Goal: Task Accomplishment & Management: Manage account settings

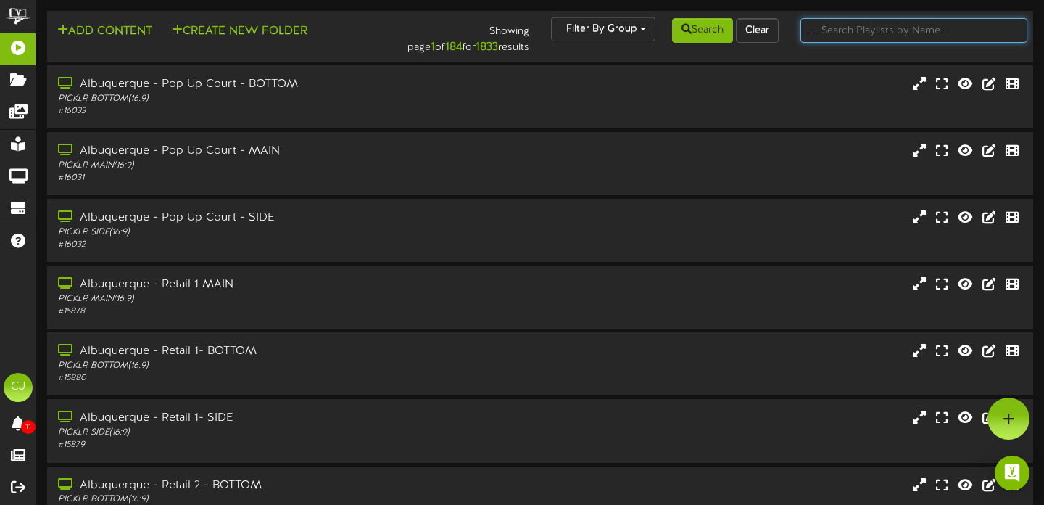
drag, startPoint x: 824, startPoint y: 36, endPoint x: 819, endPoint y: 1, distance: 34.5
click at [824, 33] on input "text" at bounding box center [915, 30] width 228 height 25
type input "[GEOGRAPHIC_DATA]"
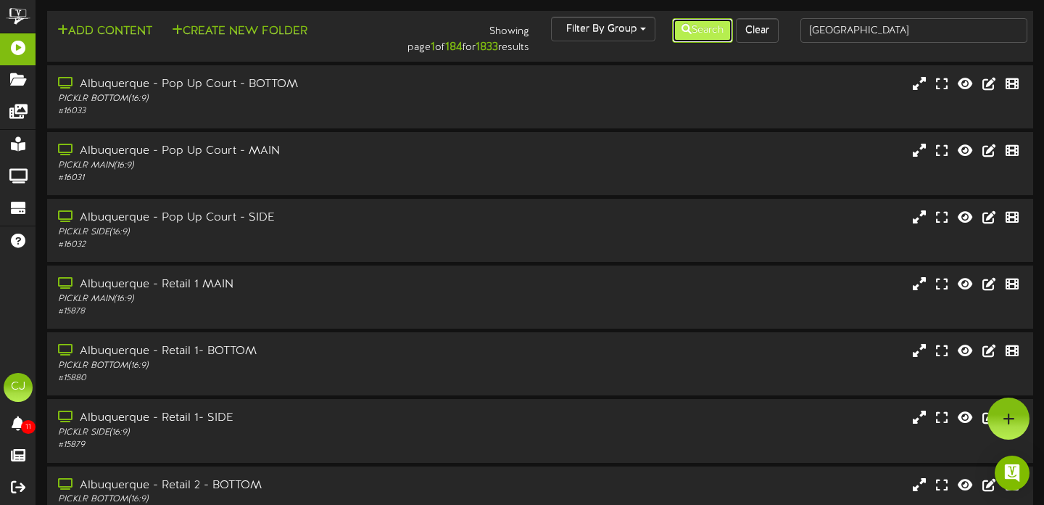
click at [709, 34] on button "Search" at bounding box center [702, 30] width 61 height 25
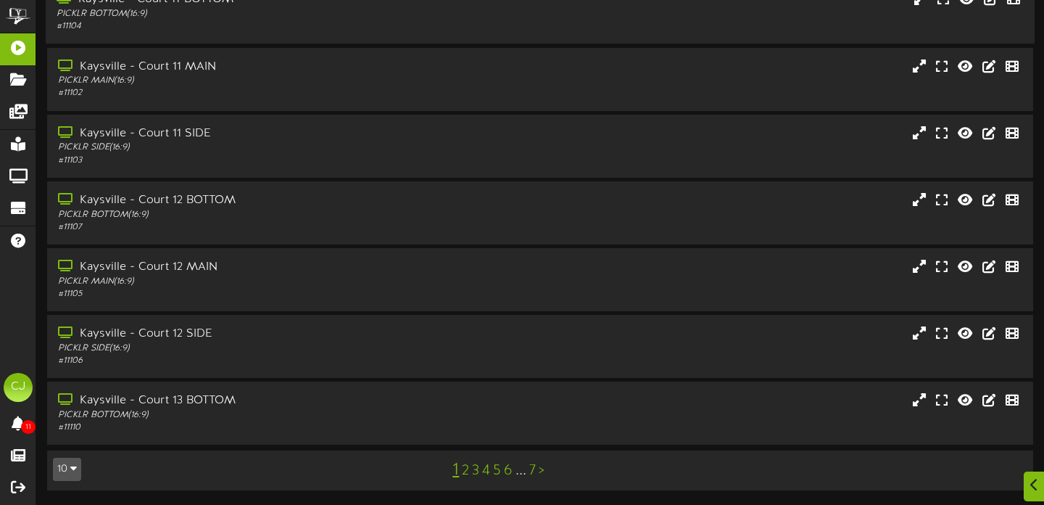
scroll to position [284, 0]
click at [497, 472] on link "5" at bounding box center [497, 471] width 8 height 16
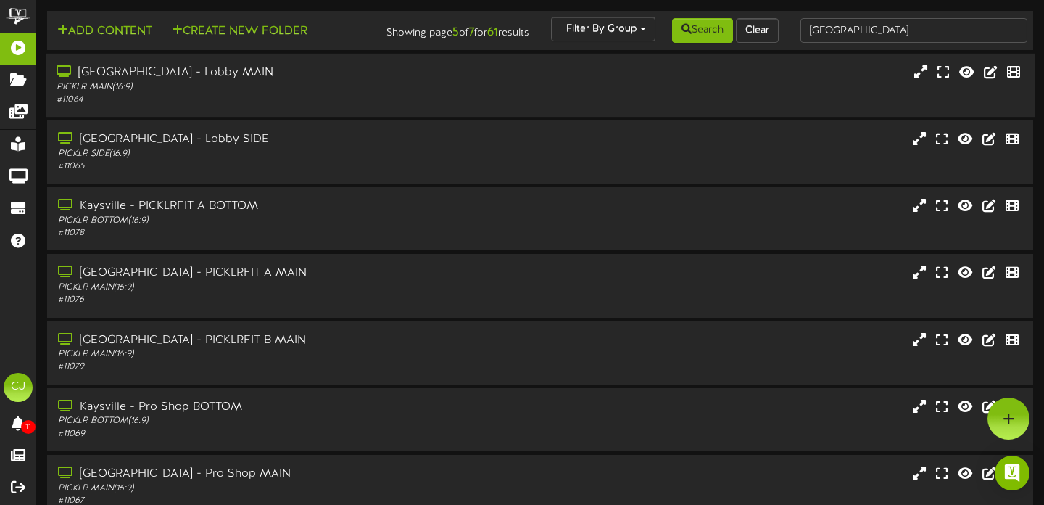
click at [363, 105] on div "# 11064" at bounding box center [252, 100] width 390 height 12
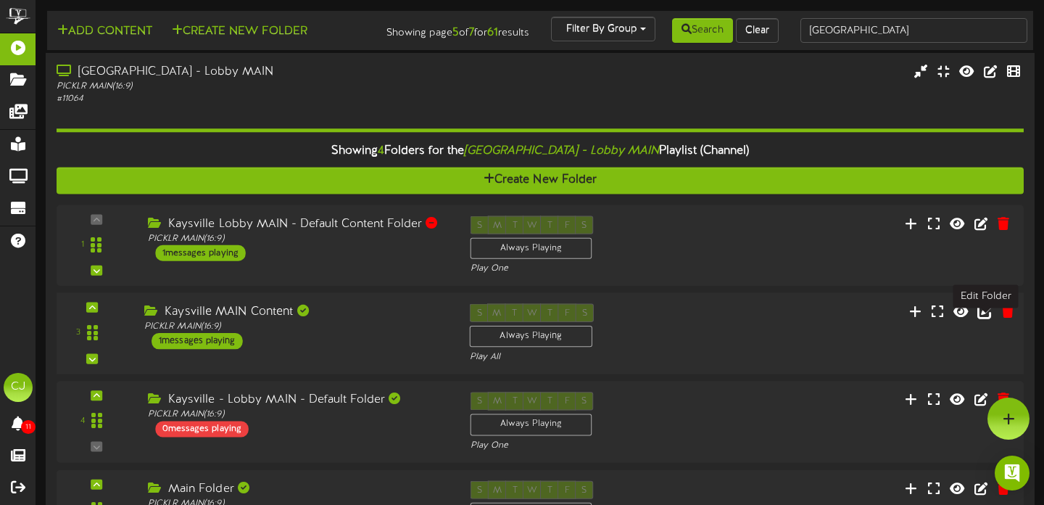
click at [989, 318] on icon at bounding box center [985, 310] width 16 height 16
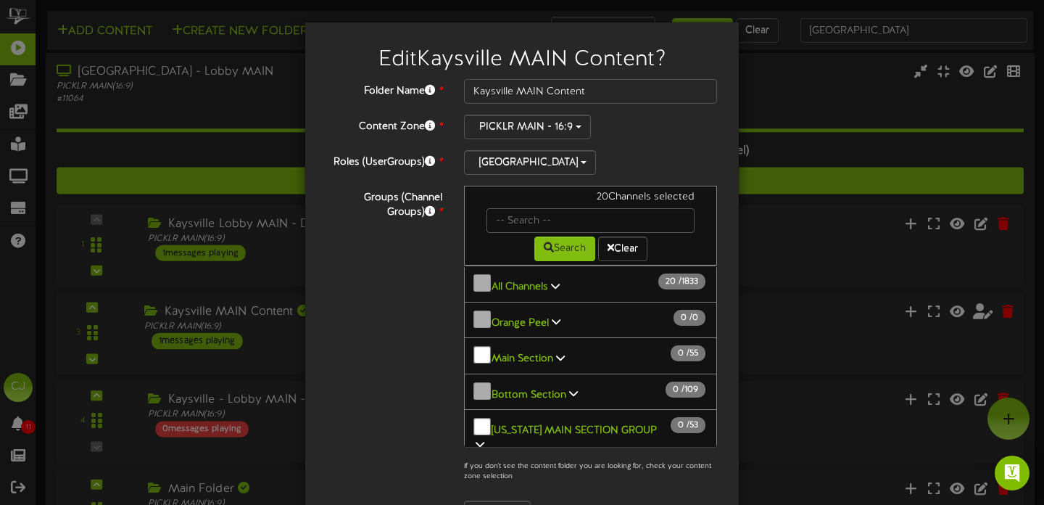
click at [555, 281] on icon at bounding box center [555, 286] width 9 height 10
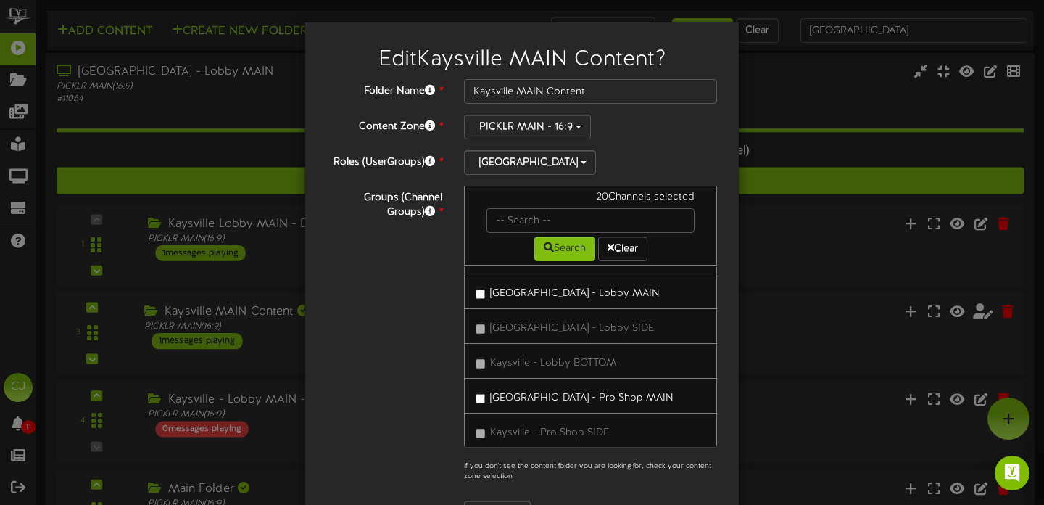
scroll to position [6019, 0]
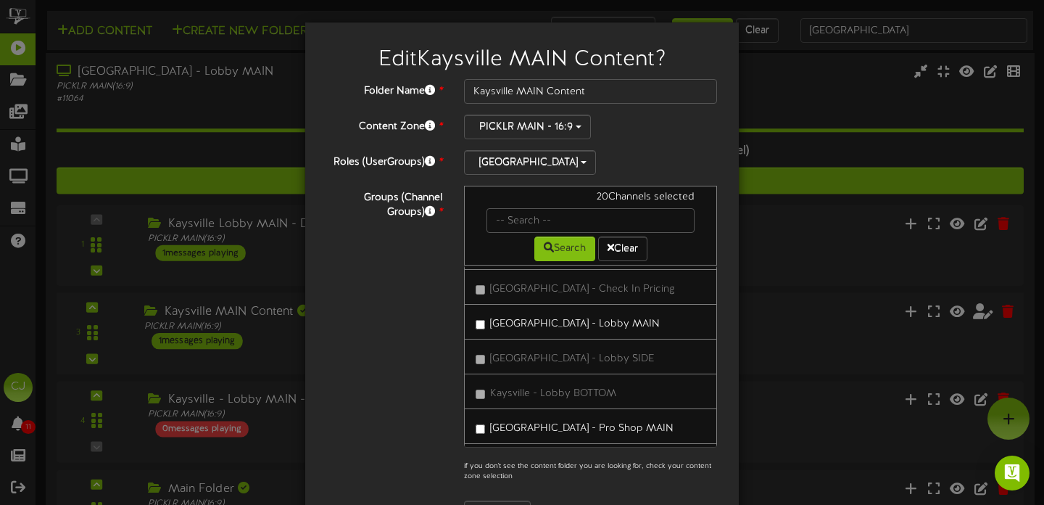
click at [488, 323] on label "[GEOGRAPHIC_DATA] - Lobby MAIN" at bounding box center [568, 322] width 184 height 20
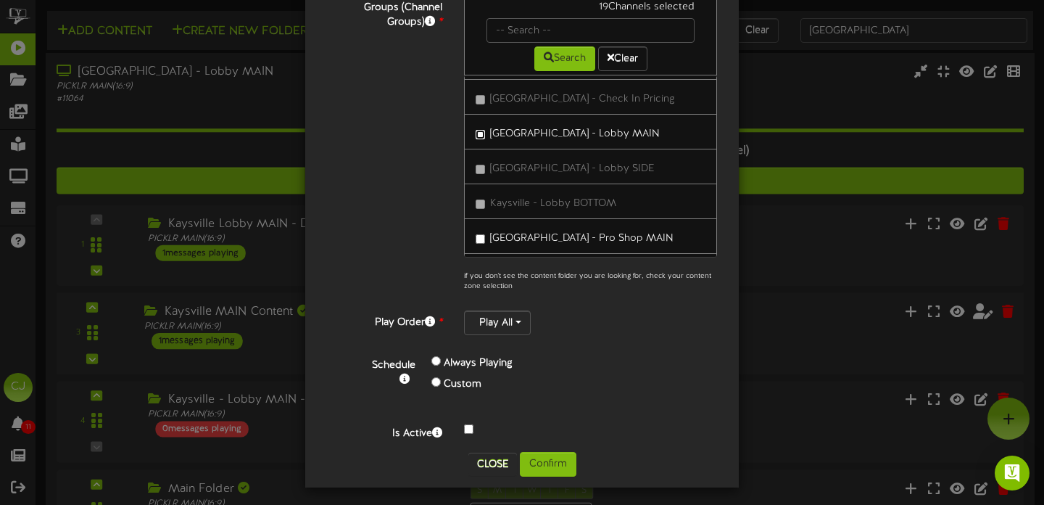
scroll to position [194, 0]
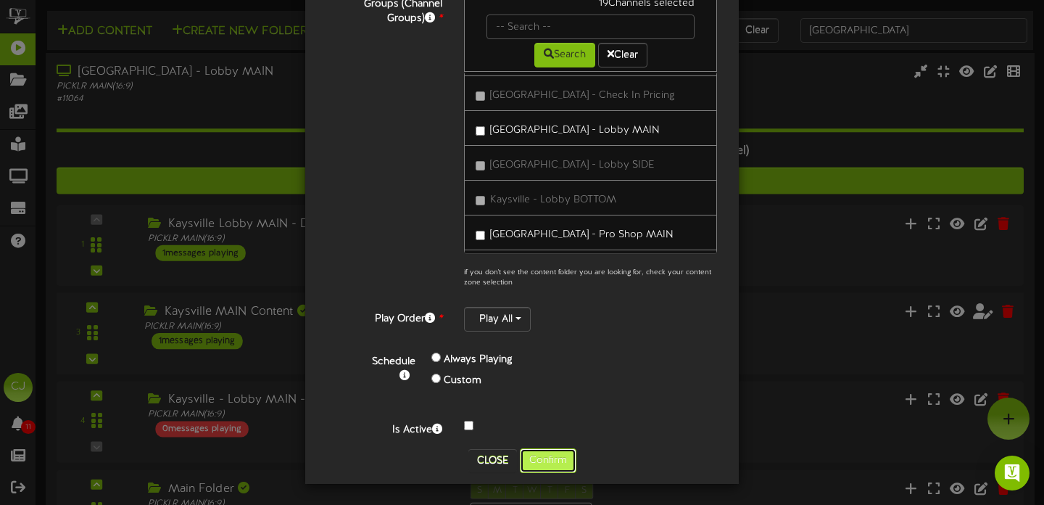
click at [544, 466] on button "Confirm" at bounding box center [548, 460] width 57 height 25
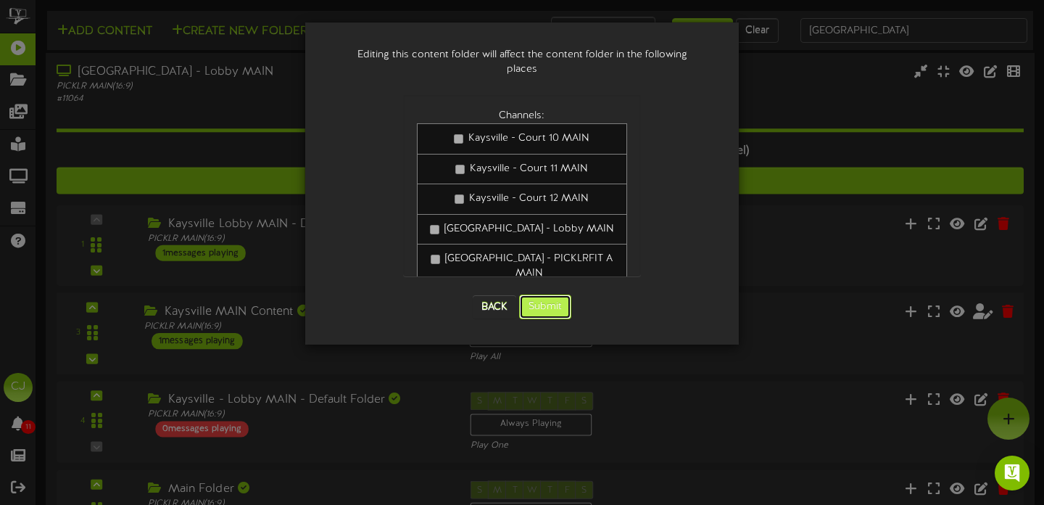
click at [557, 294] on button "Submit" at bounding box center [545, 306] width 52 height 25
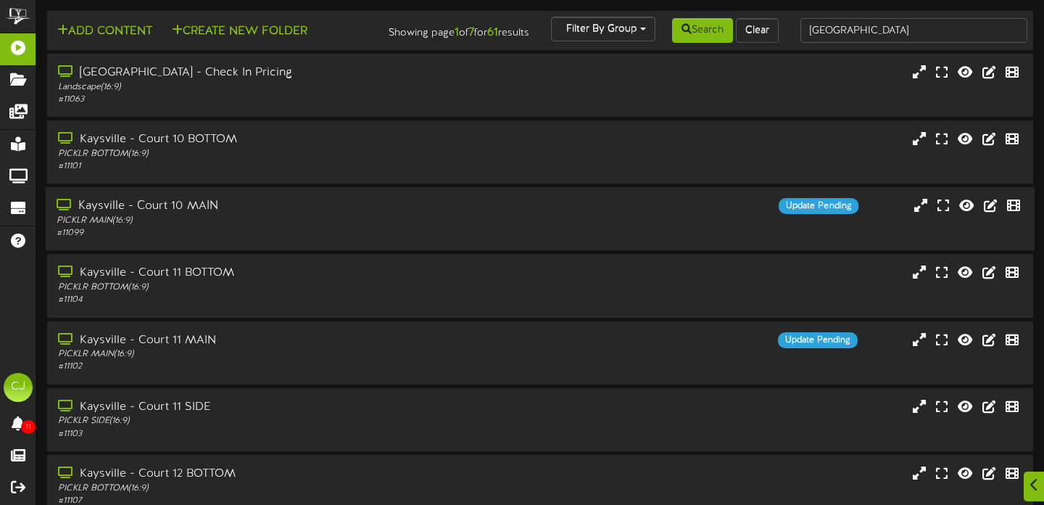
scroll to position [284, 0]
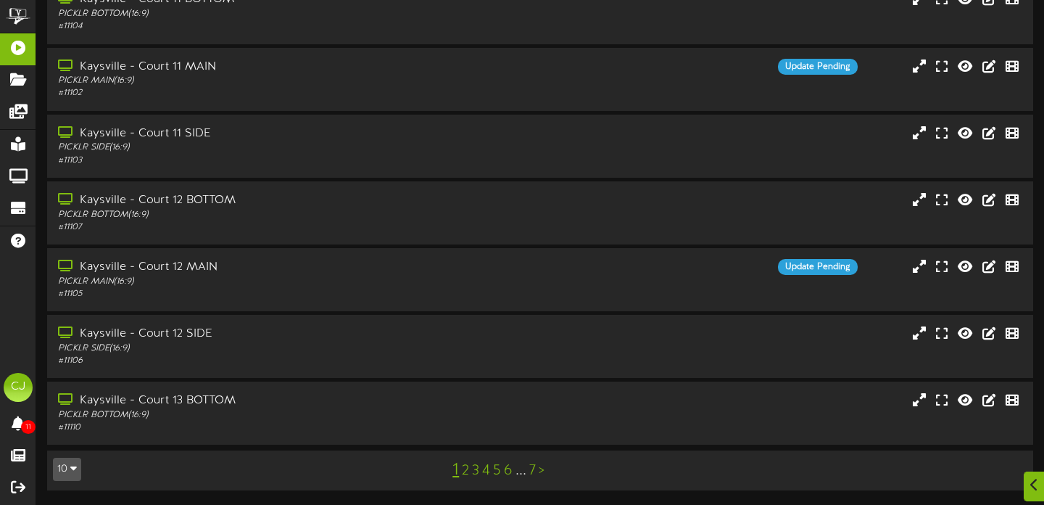
click at [500, 476] on link "5" at bounding box center [497, 471] width 8 height 16
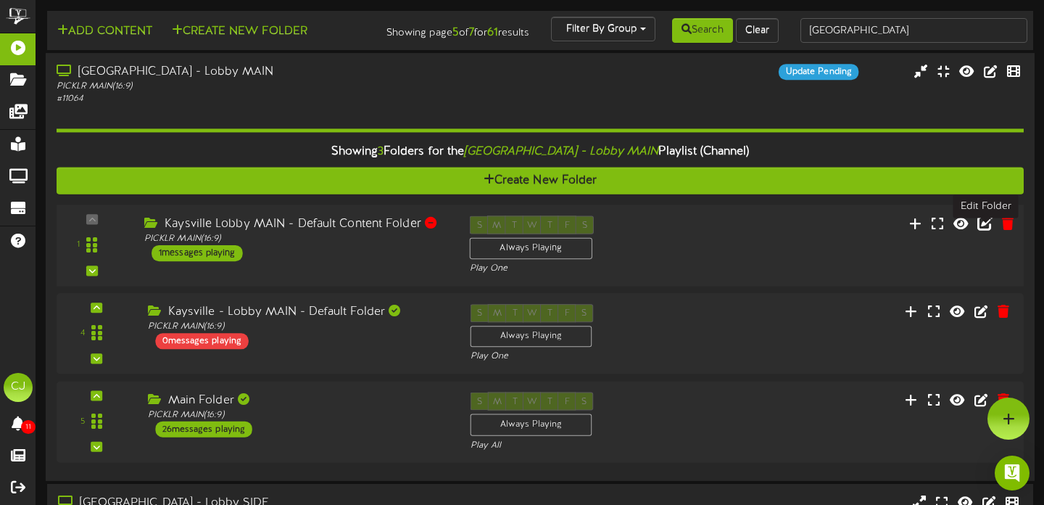
click at [983, 231] on icon at bounding box center [985, 223] width 16 height 16
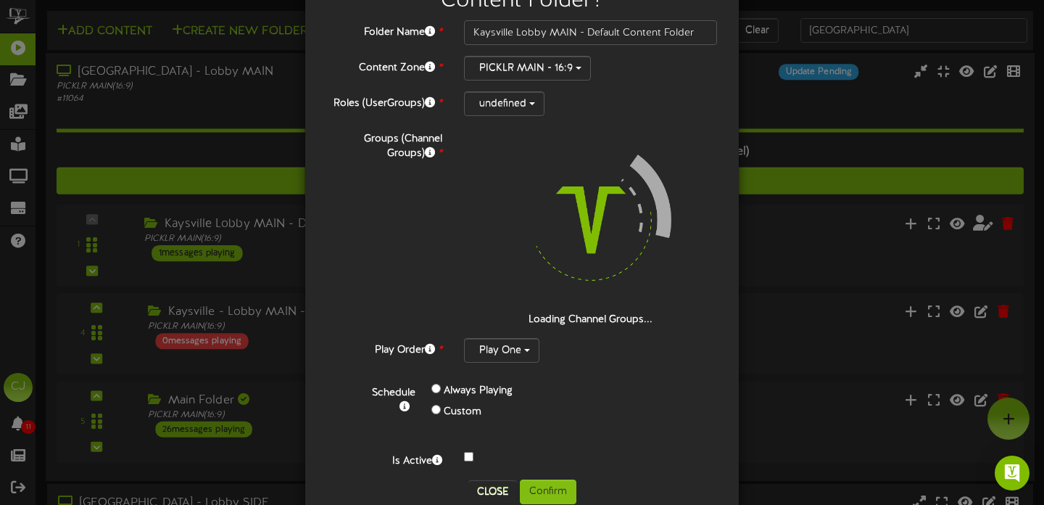
scroll to position [91, 0]
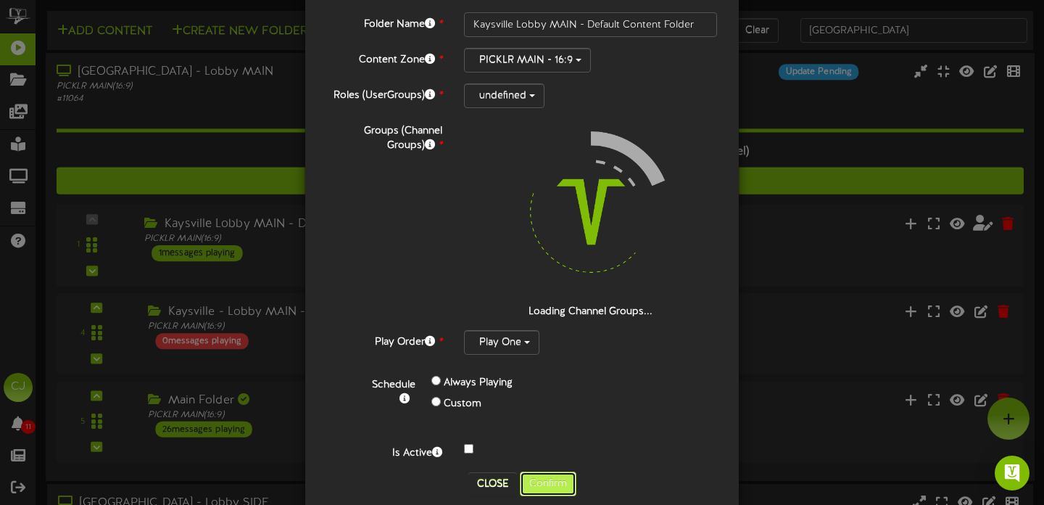
click at [542, 488] on button "Confirm" at bounding box center [548, 483] width 57 height 25
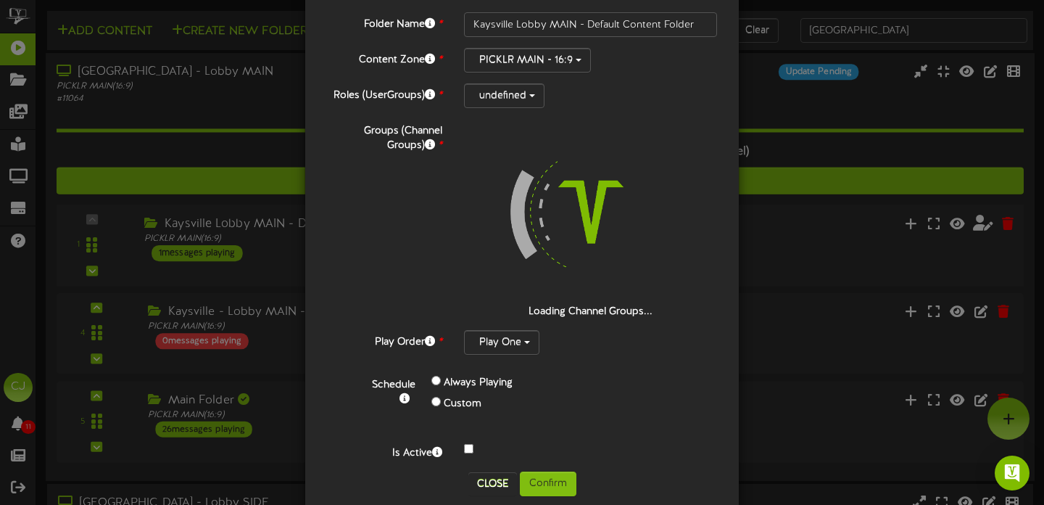
scroll to position [0, 0]
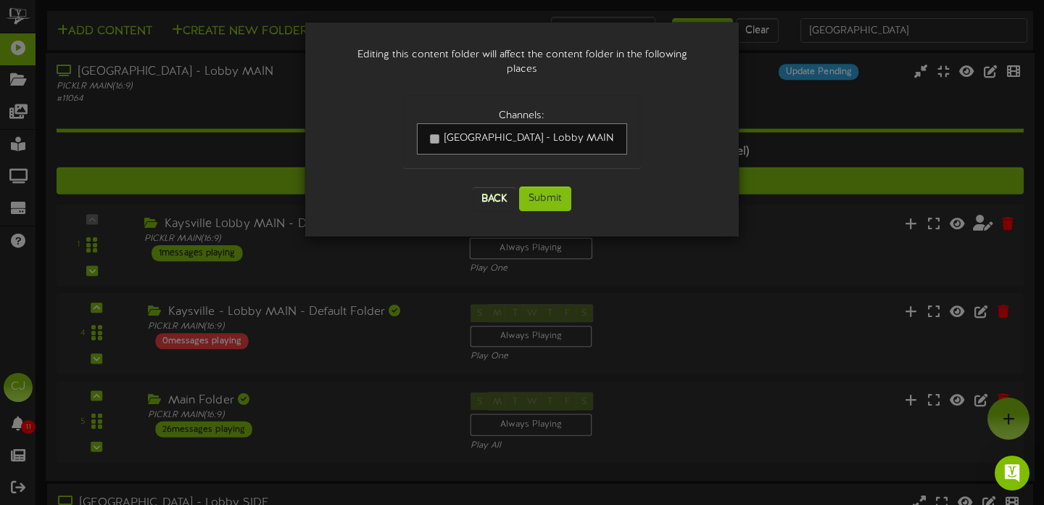
click at [556, 199] on div "Back Submit" at bounding box center [522, 199] width 239 height 54
click at [548, 186] on button "Submit" at bounding box center [545, 198] width 52 height 25
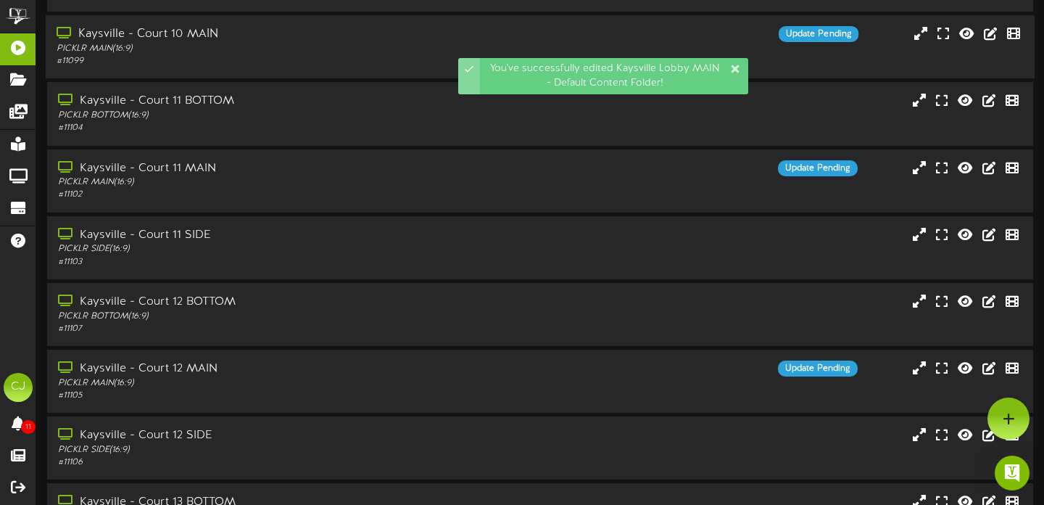
scroll to position [284, 0]
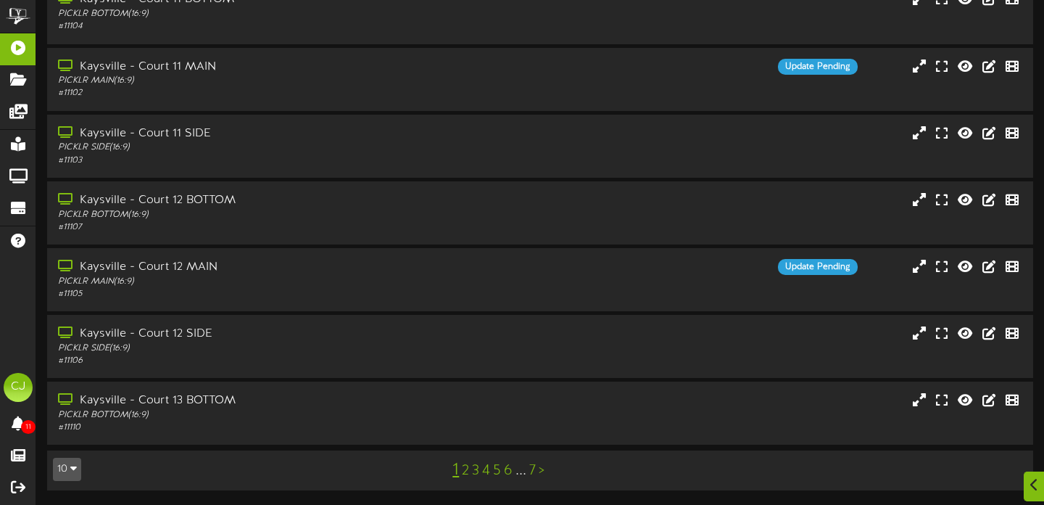
click at [498, 474] on link "5" at bounding box center [497, 471] width 8 height 16
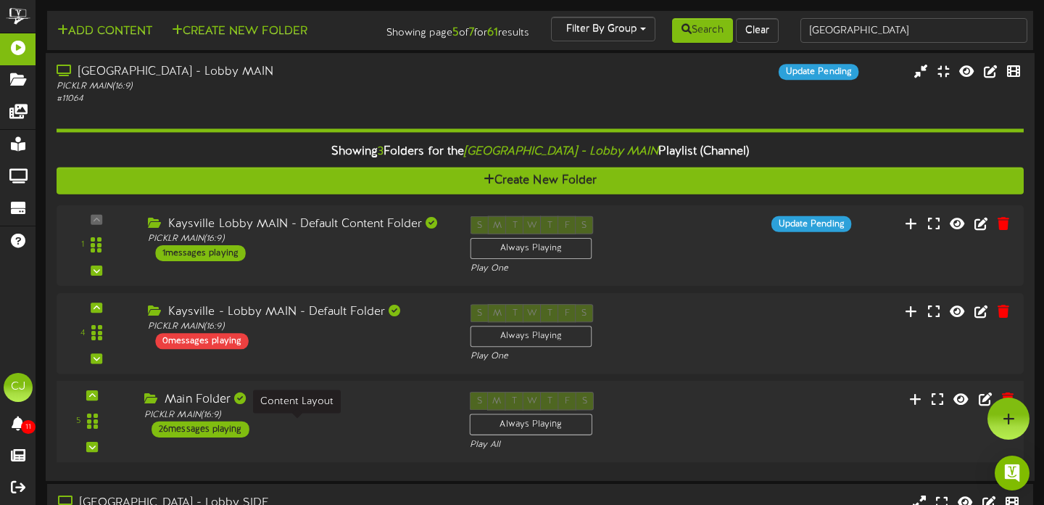
click at [379, 421] on div "PICKLR MAIN ( 16:9 )" at bounding box center [296, 415] width 304 height 12
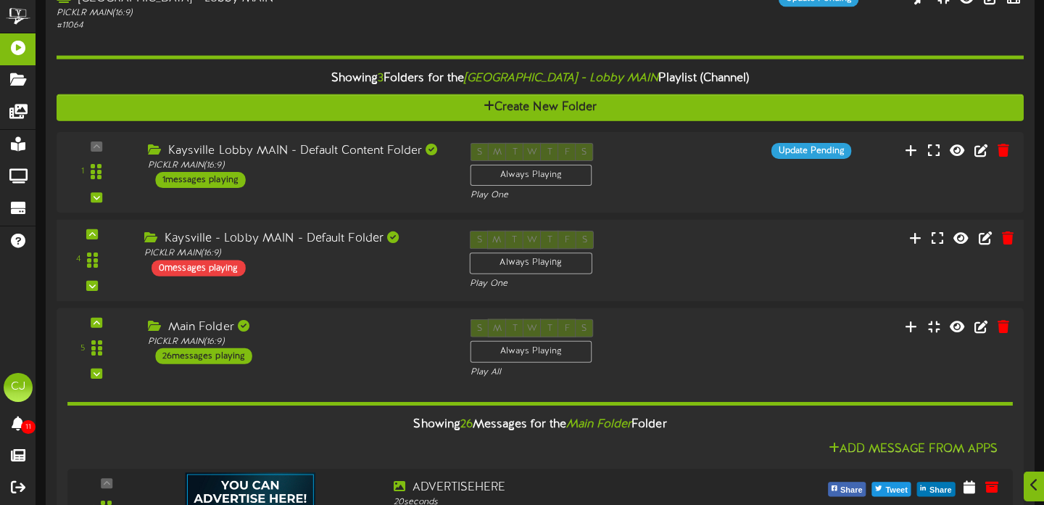
scroll to position [193, 0]
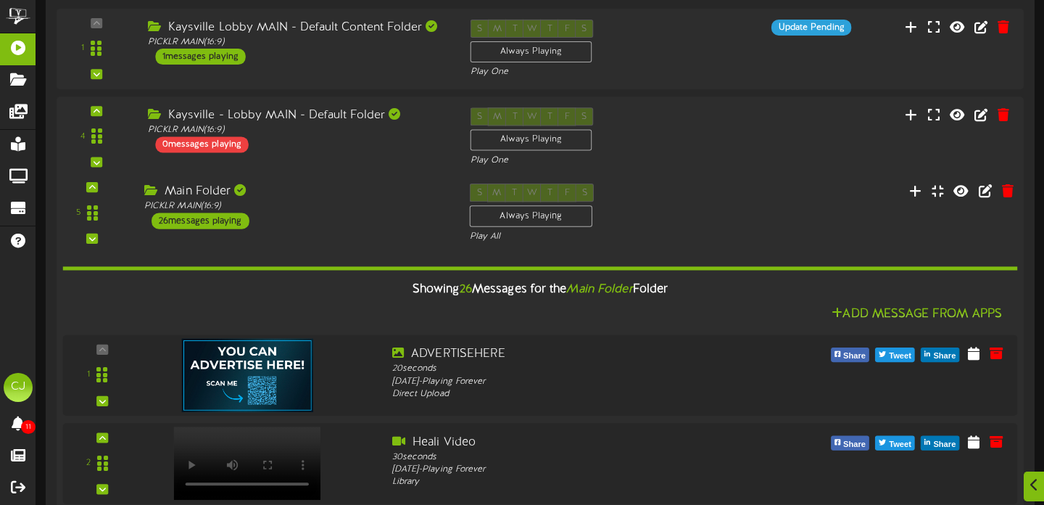
click at [811, 213] on div "5 Main Folder" at bounding box center [539, 212] width 977 height 59
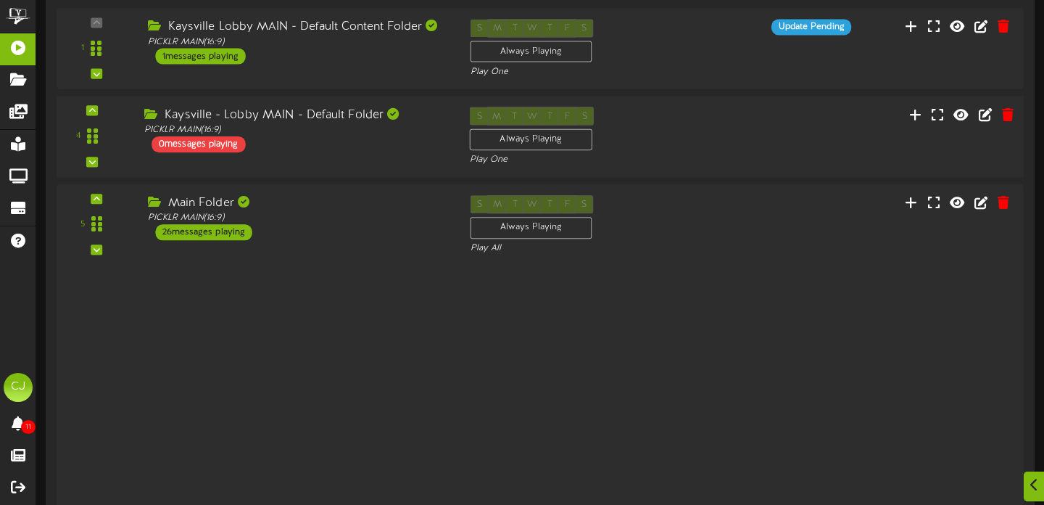
scroll to position [197, 0]
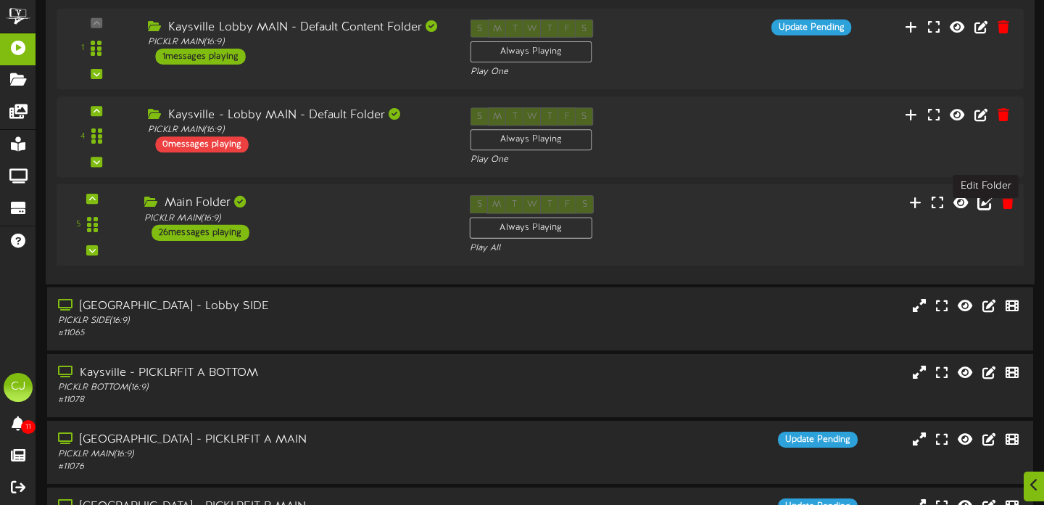
click at [984, 210] on icon at bounding box center [985, 202] width 16 height 16
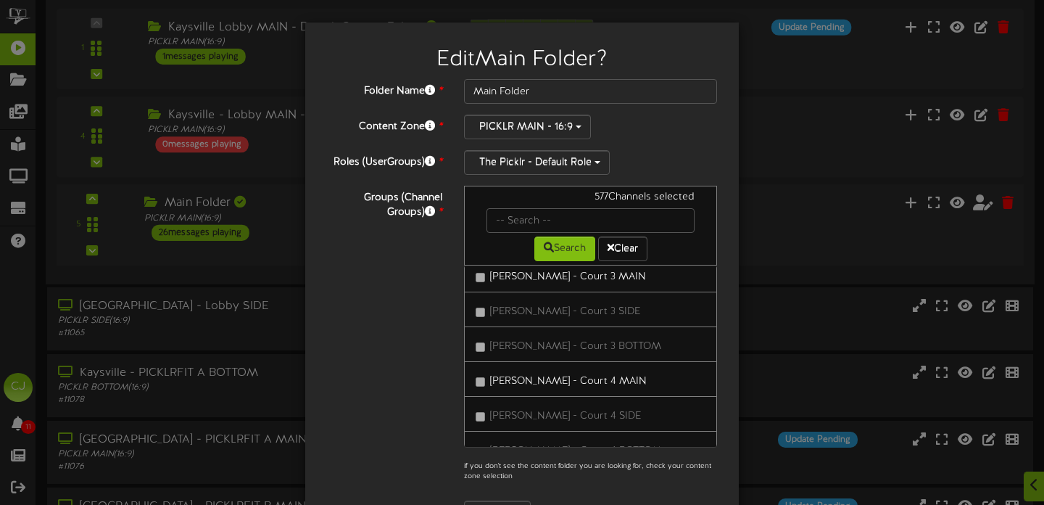
scroll to position [0, 0]
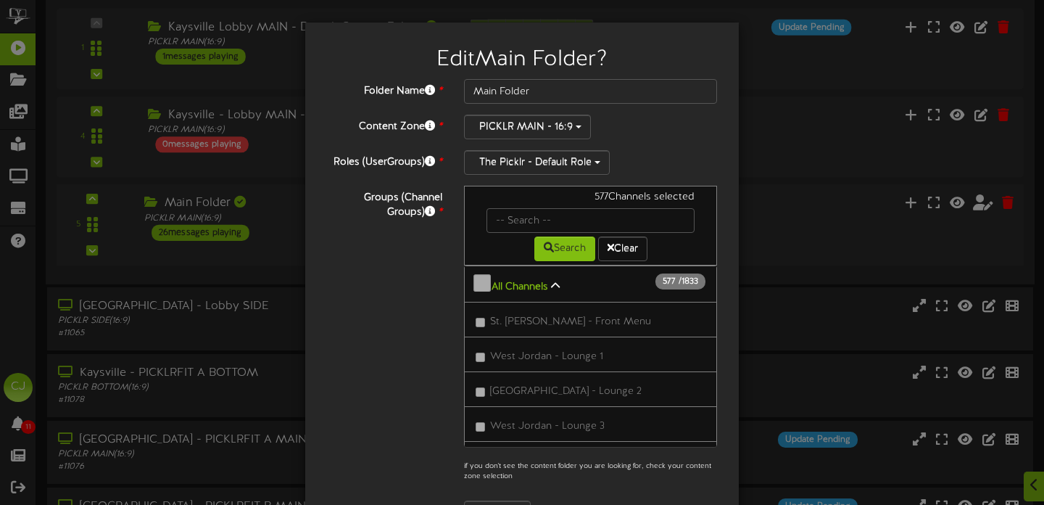
click at [557, 283] on icon at bounding box center [555, 286] width 9 height 10
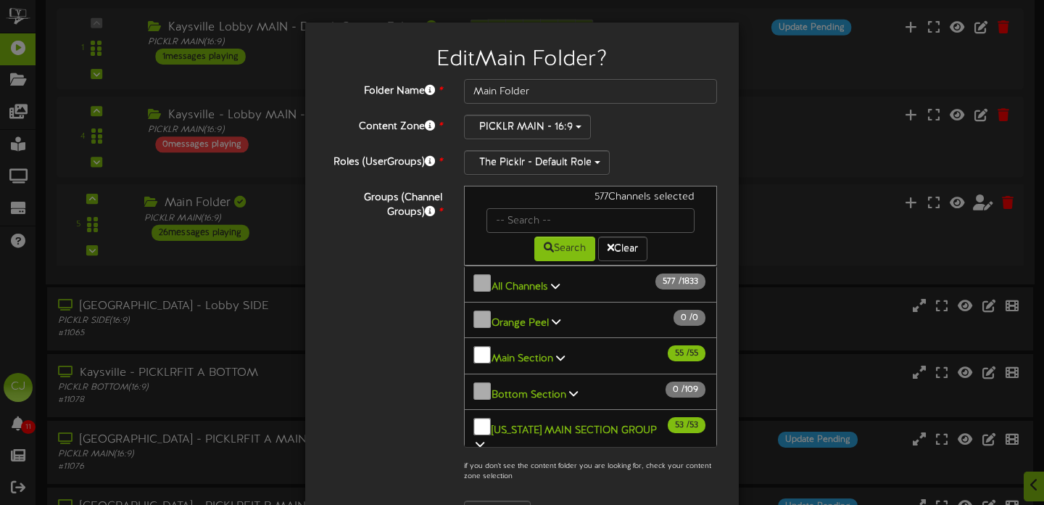
scroll to position [29, 0]
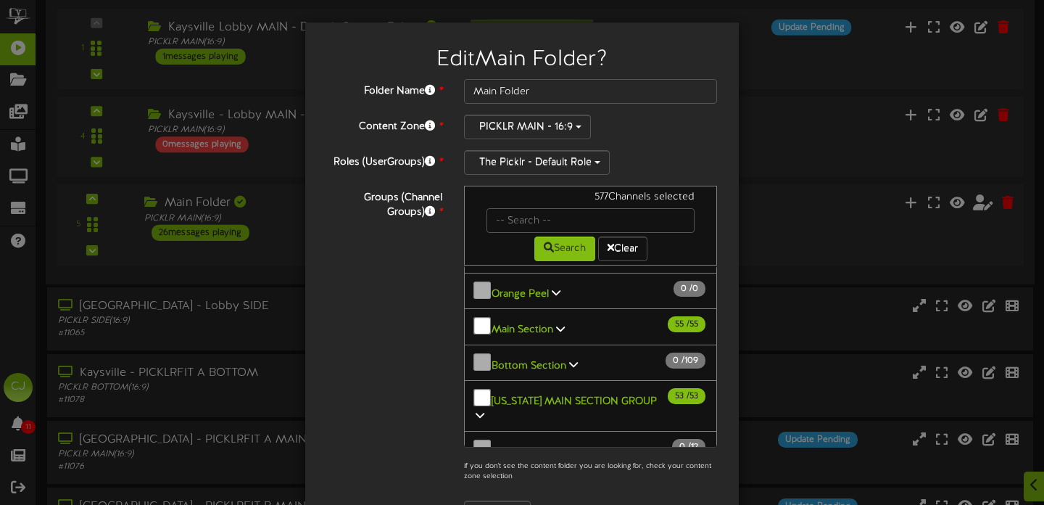
click at [484, 410] on icon at bounding box center [480, 415] width 9 height 10
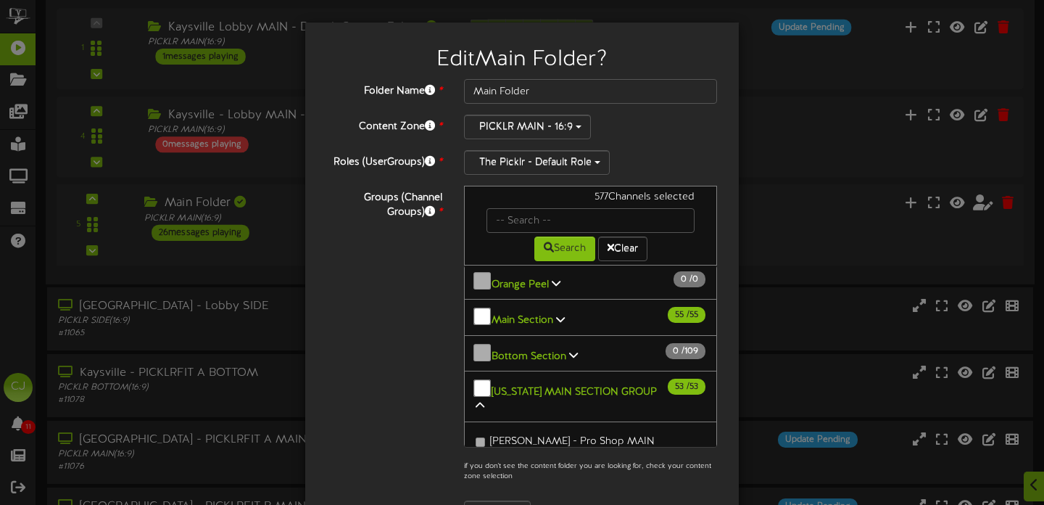
scroll to position [39, 0]
click at [484, 400] on icon at bounding box center [480, 405] width 9 height 10
click at [556, 313] on icon at bounding box center [560, 318] width 9 height 10
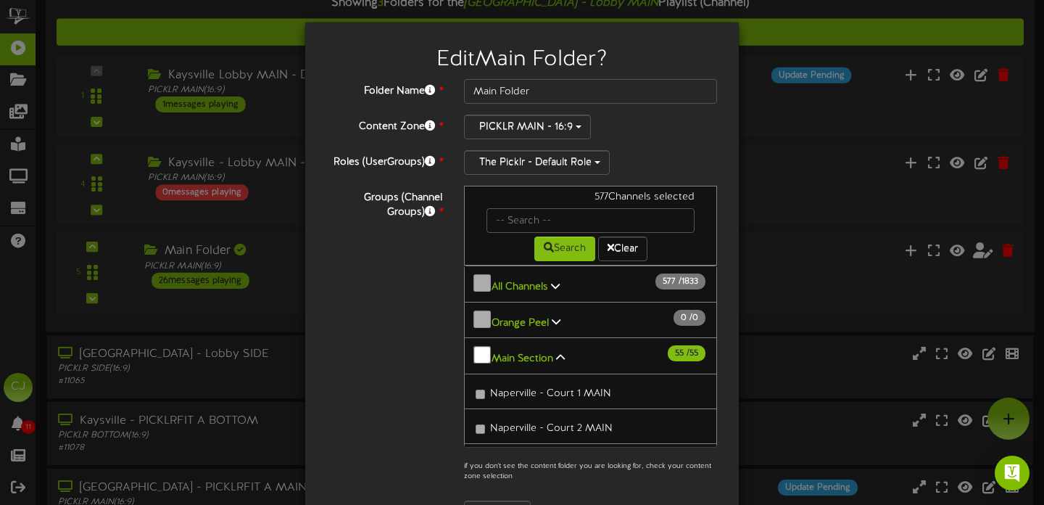
scroll to position [132, 0]
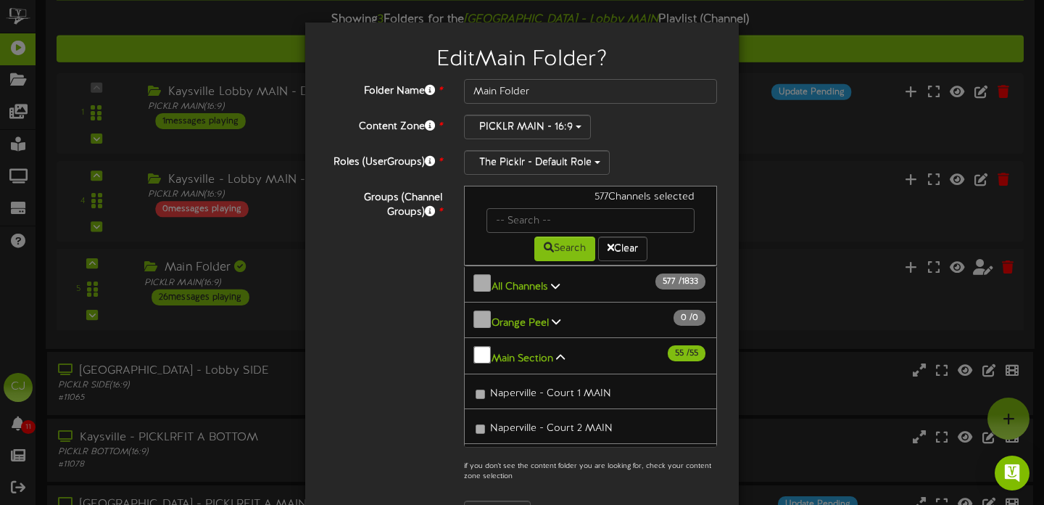
click at [560, 352] on icon at bounding box center [560, 357] width 9 height 10
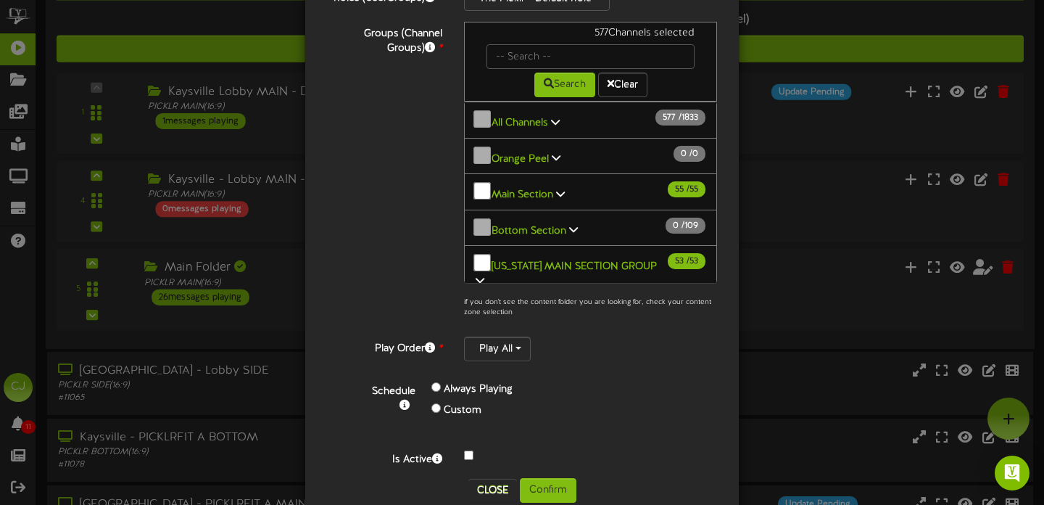
scroll to position [194, 0]
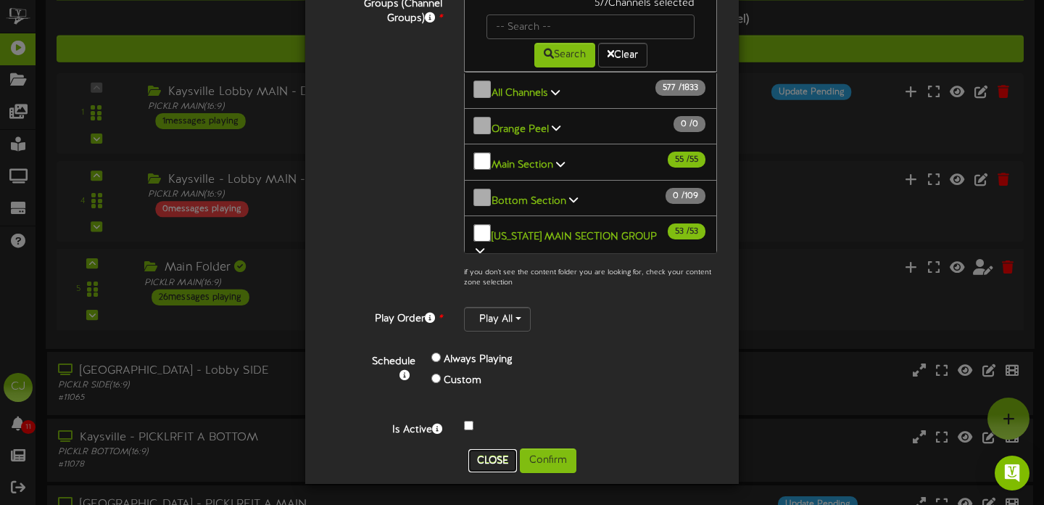
click at [485, 457] on button "Close" at bounding box center [492, 460] width 49 height 23
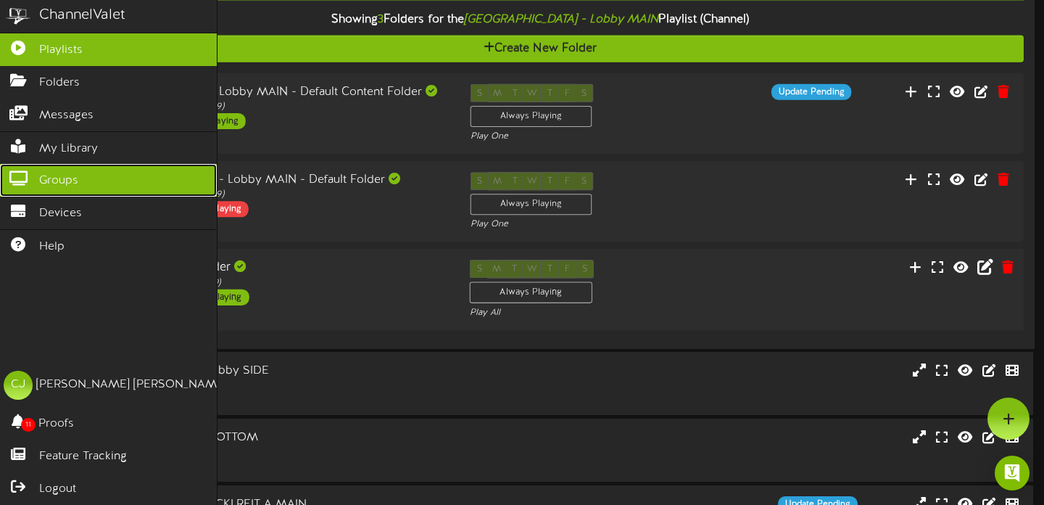
click at [38, 173] on link "Groups" at bounding box center [108, 180] width 217 height 33
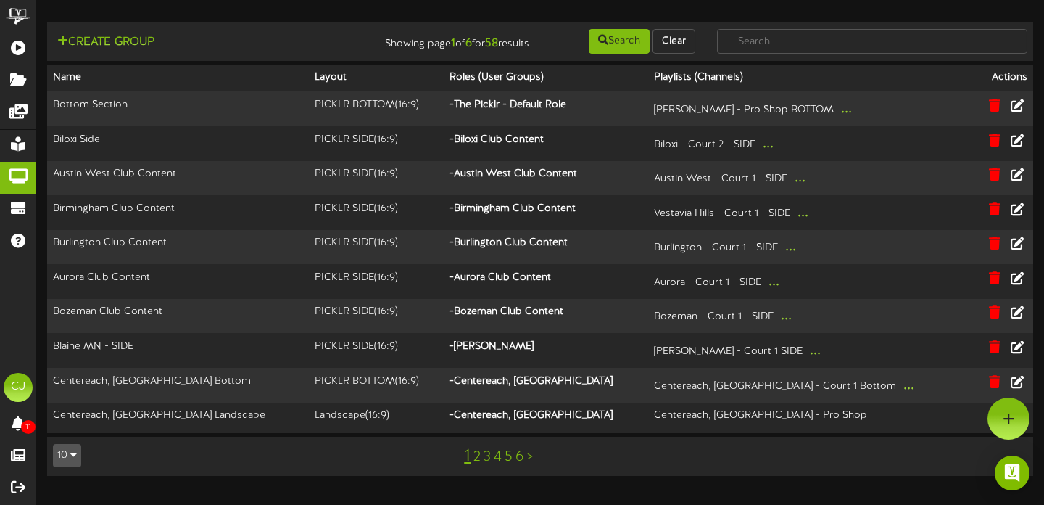
click at [520, 465] on link "6" at bounding box center [520, 457] width 9 height 16
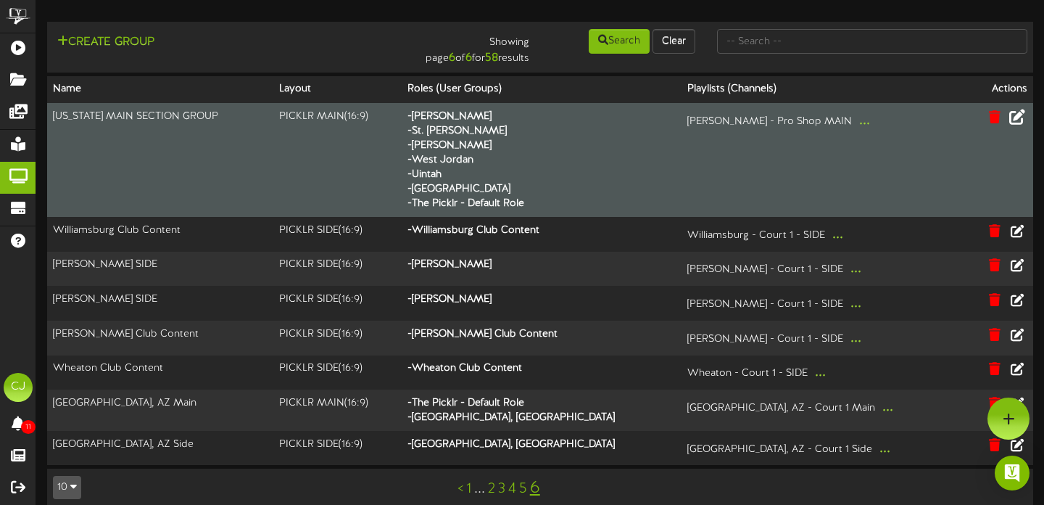
click at [1022, 117] on icon at bounding box center [1017, 116] width 16 height 16
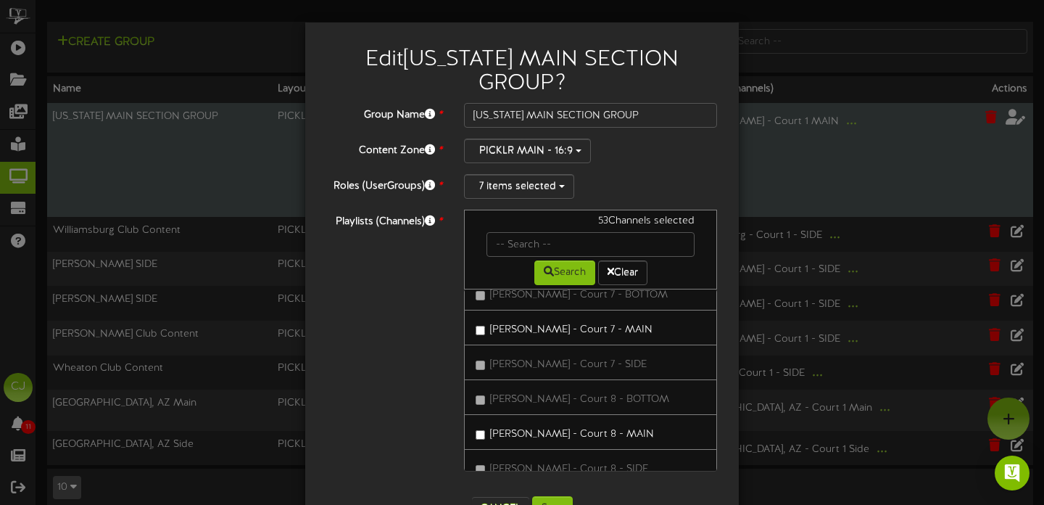
scroll to position [25, 0]
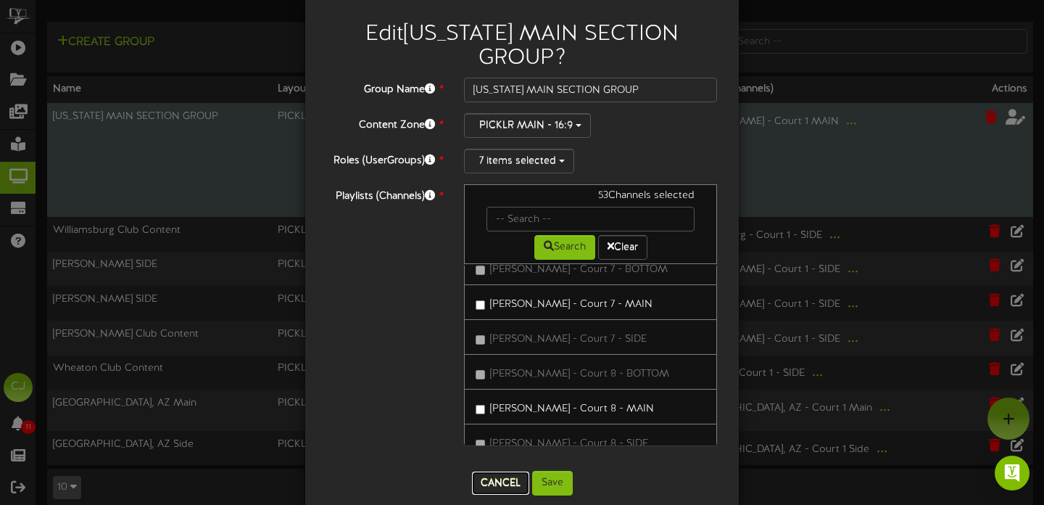
click at [500, 471] on button "Cancel" at bounding box center [500, 482] width 57 height 23
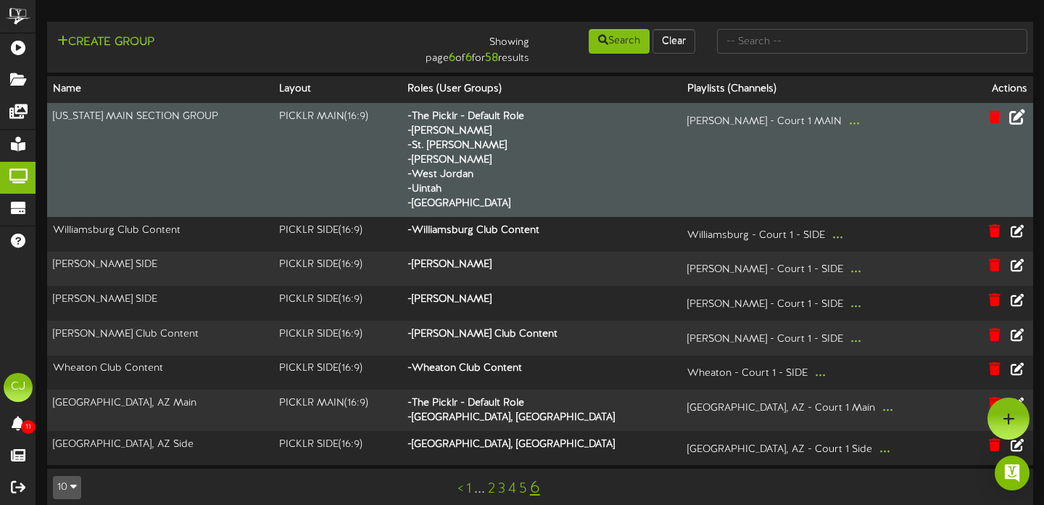
click at [1021, 116] on icon at bounding box center [1017, 116] width 16 height 16
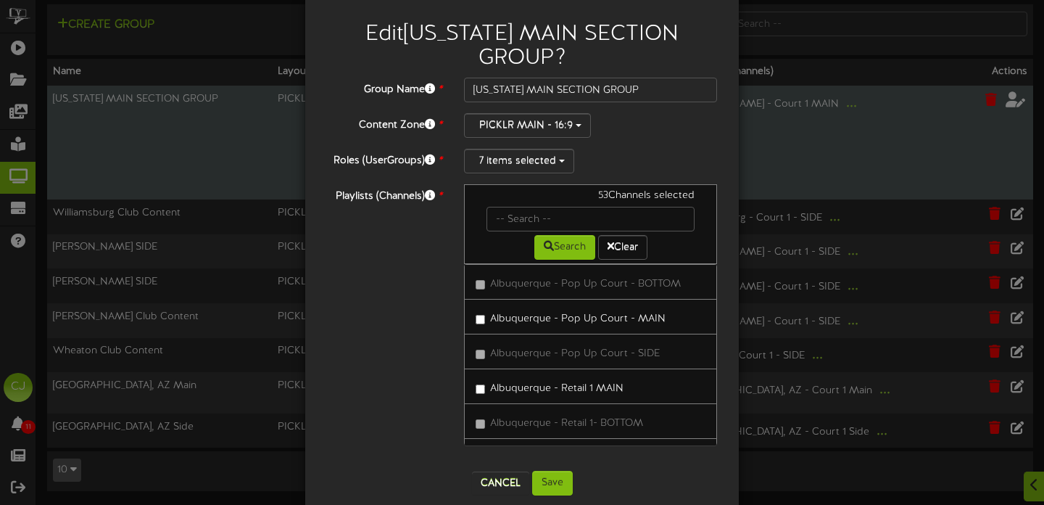
scroll to position [0, 0]
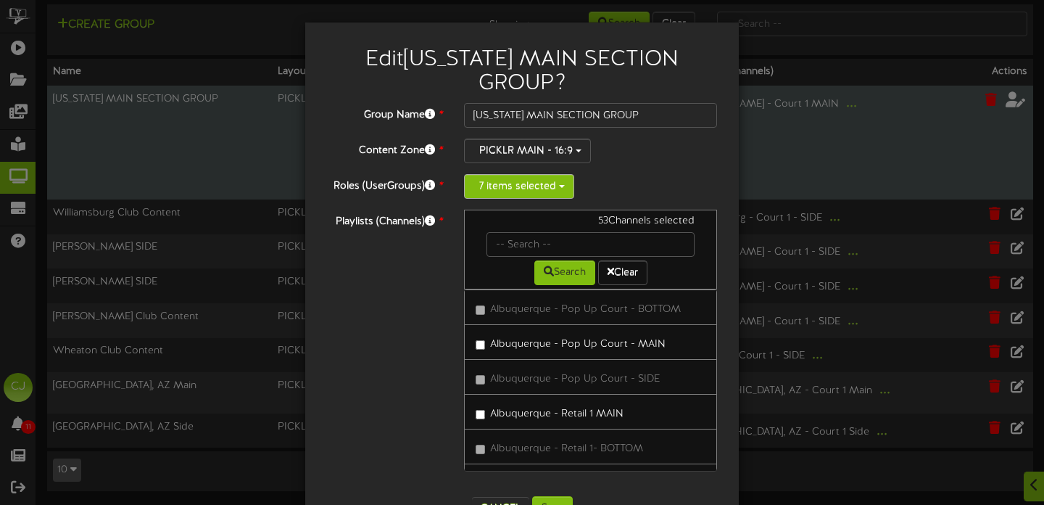
click at [555, 174] on button "7 items selected" at bounding box center [519, 186] width 110 height 25
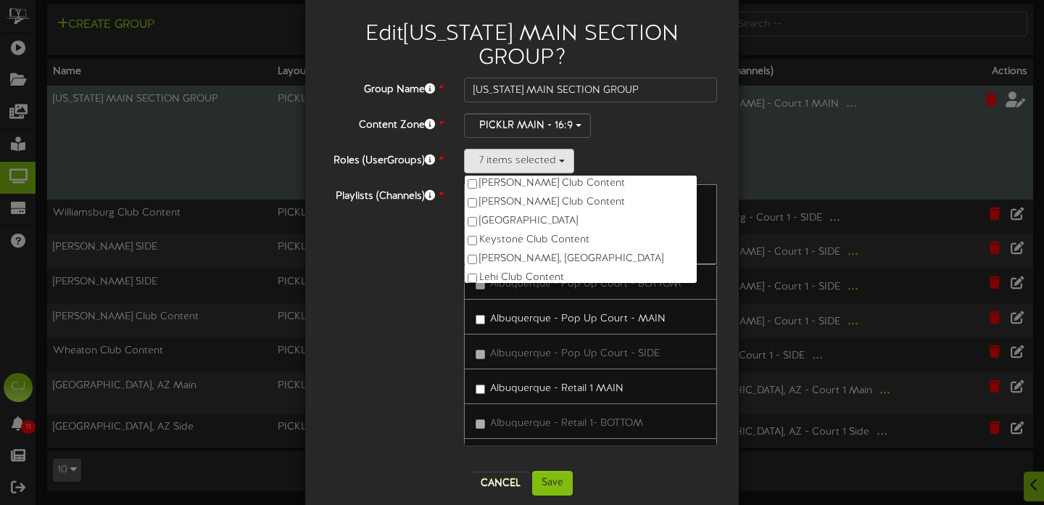
scroll to position [286, 0]
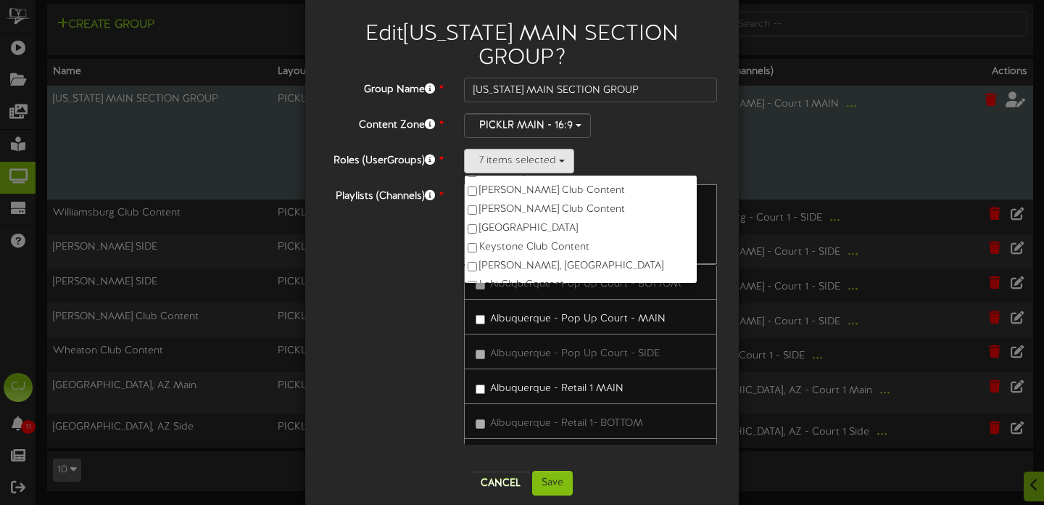
click at [381, 297] on div "Playlists (Channels) * 53 Channels selected Search Clear Albuquerque - Pop Up C…" at bounding box center [522, 322] width 412 height 276
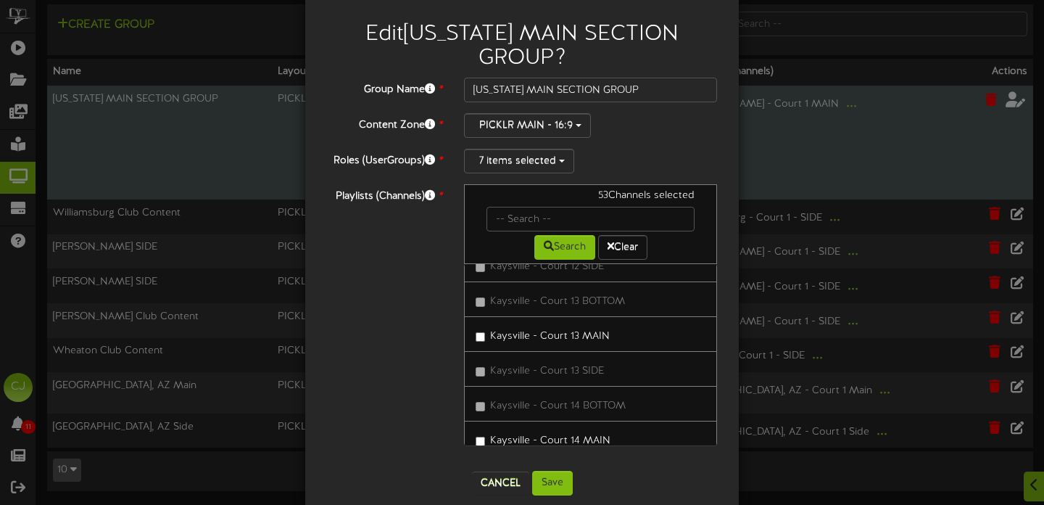
scroll to position [24946, 0]
click at [495, 471] on div "Cancel Save" at bounding box center [522, 483] width 412 height 25
click at [495, 471] on button "Cancel" at bounding box center [500, 482] width 57 height 23
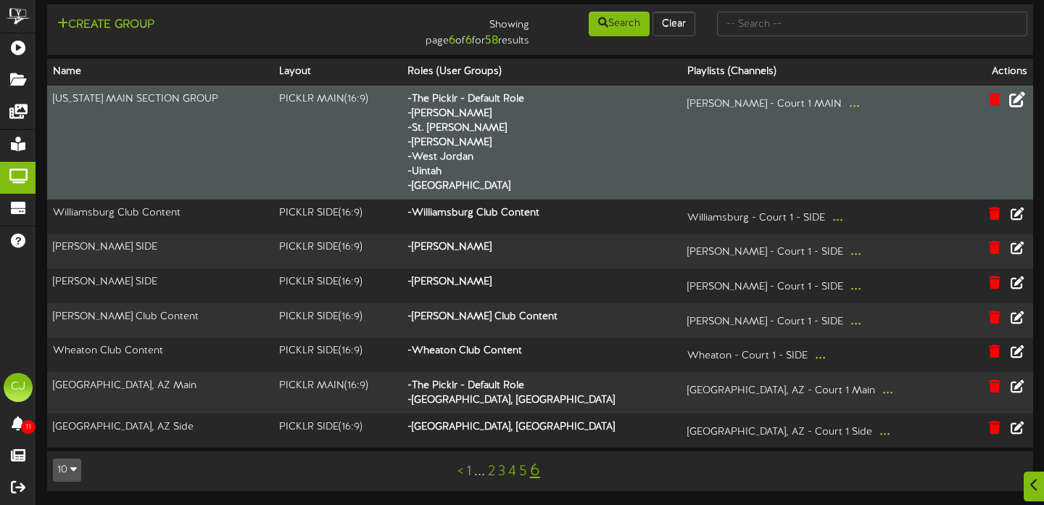
click at [526, 470] on link "5" at bounding box center [523, 471] width 8 height 16
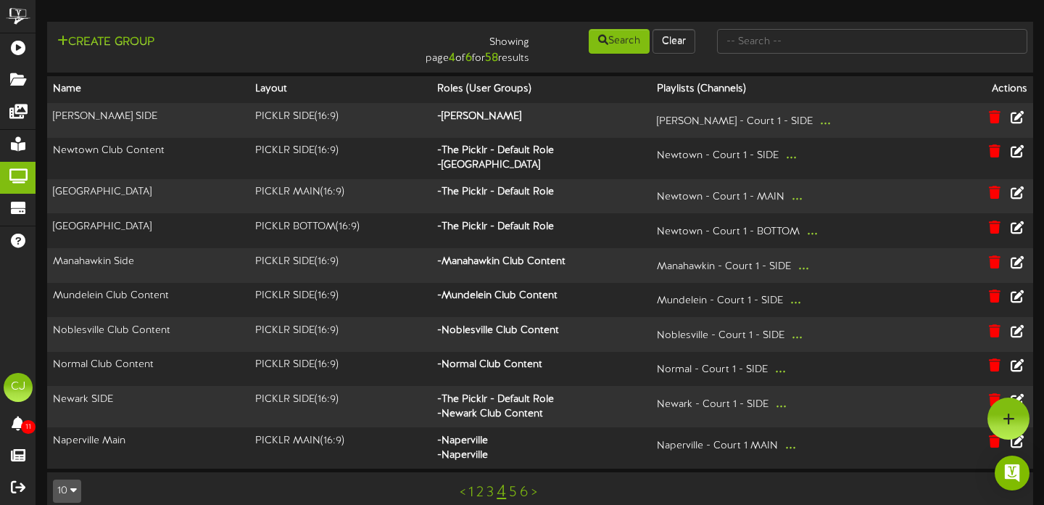
click at [524, 492] on link "6" at bounding box center [524, 492] width 9 height 16
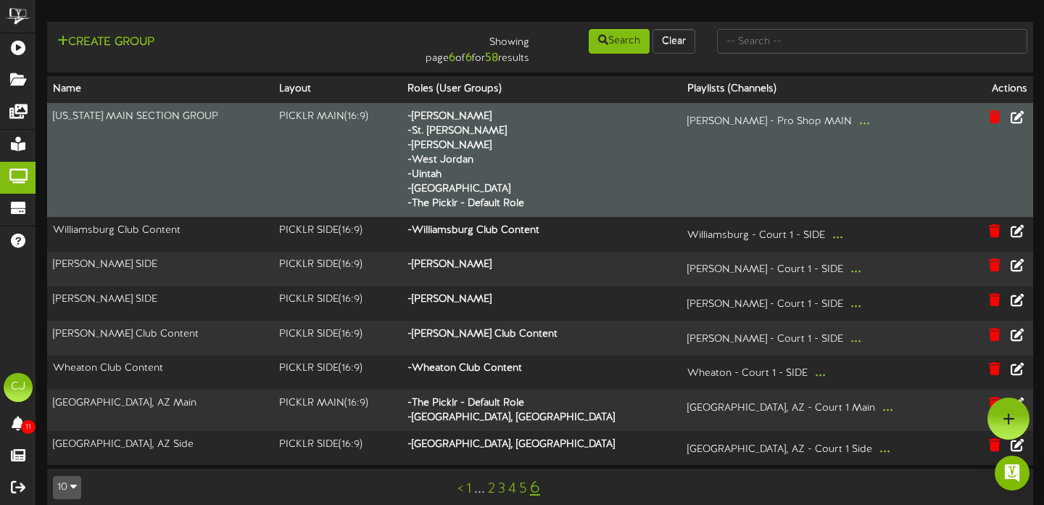
click at [855, 120] on button "..." at bounding box center [865, 120] width 20 height 22
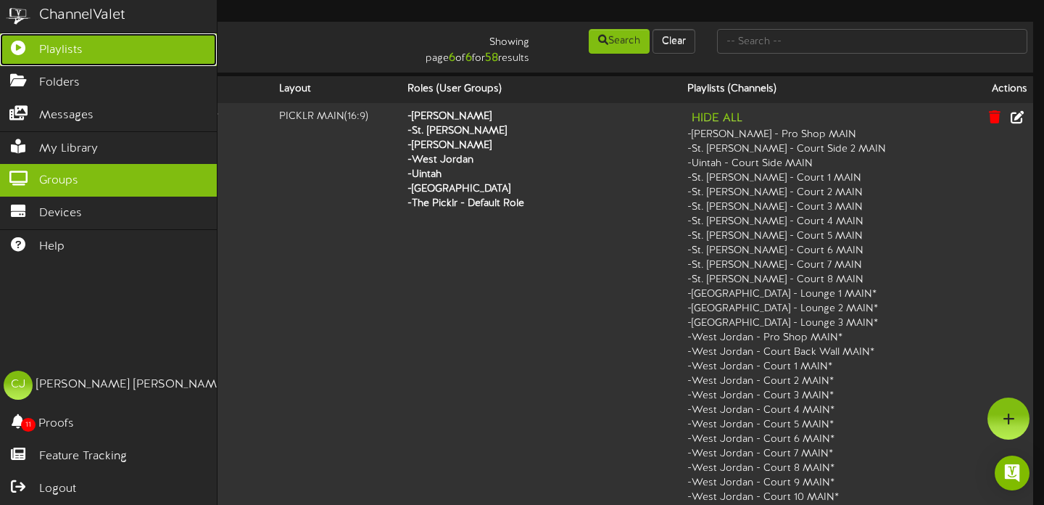
click at [55, 42] on span "Playlists" at bounding box center [61, 50] width 44 height 17
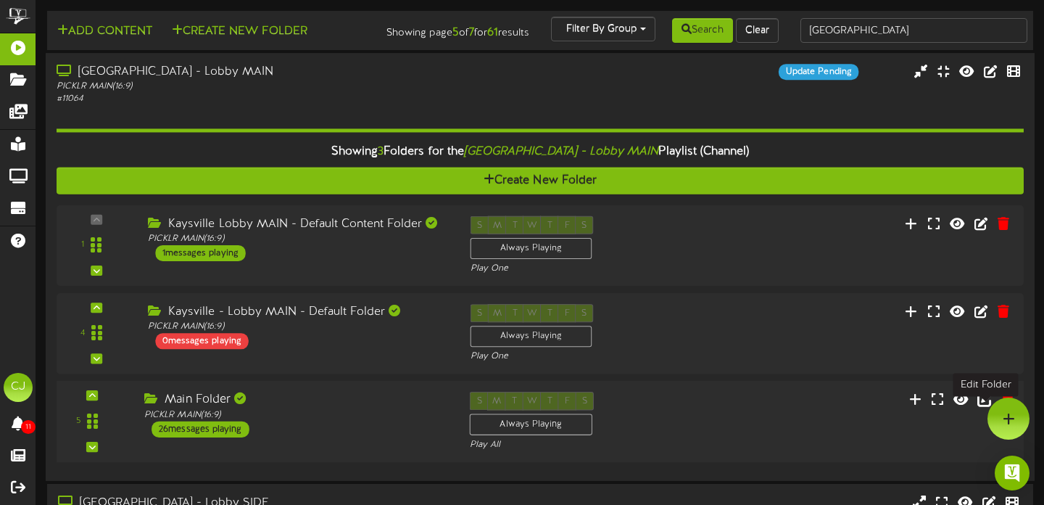
click at [979, 407] on icon at bounding box center [985, 399] width 16 height 16
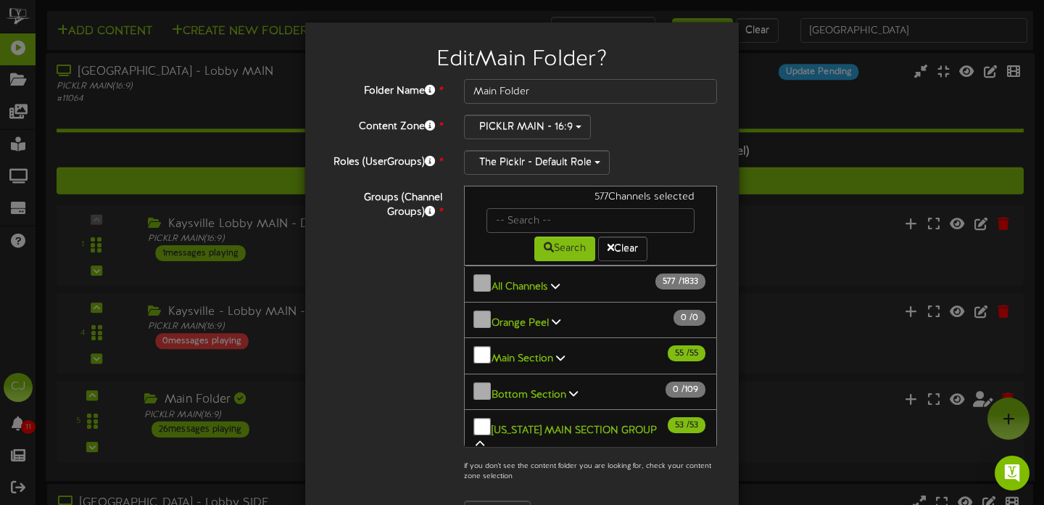
click at [558, 352] on icon at bounding box center [560, 357] width 9 height 10
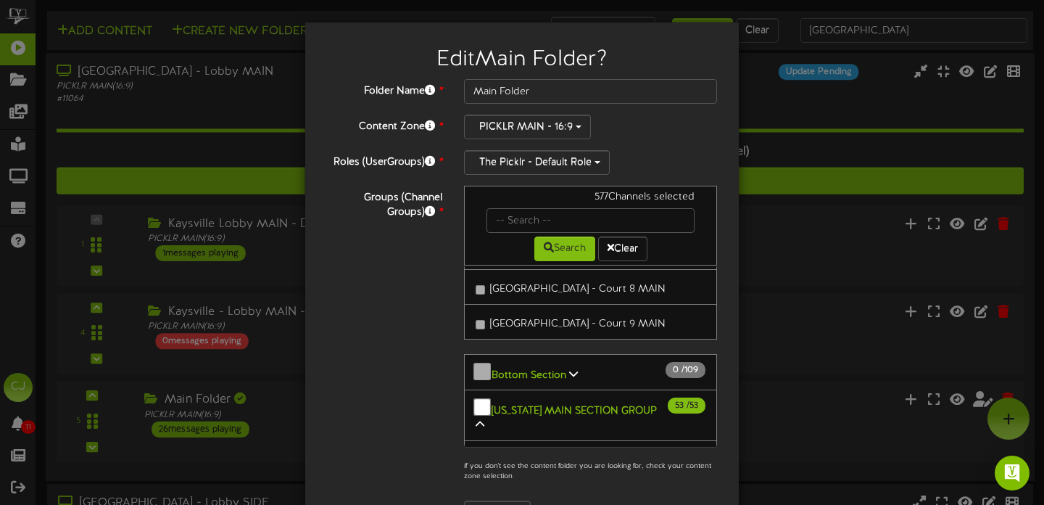
scroll to position [1948, 0]
click at [484, 421] on icon at bounding box center [480, 426] width 9 height 10
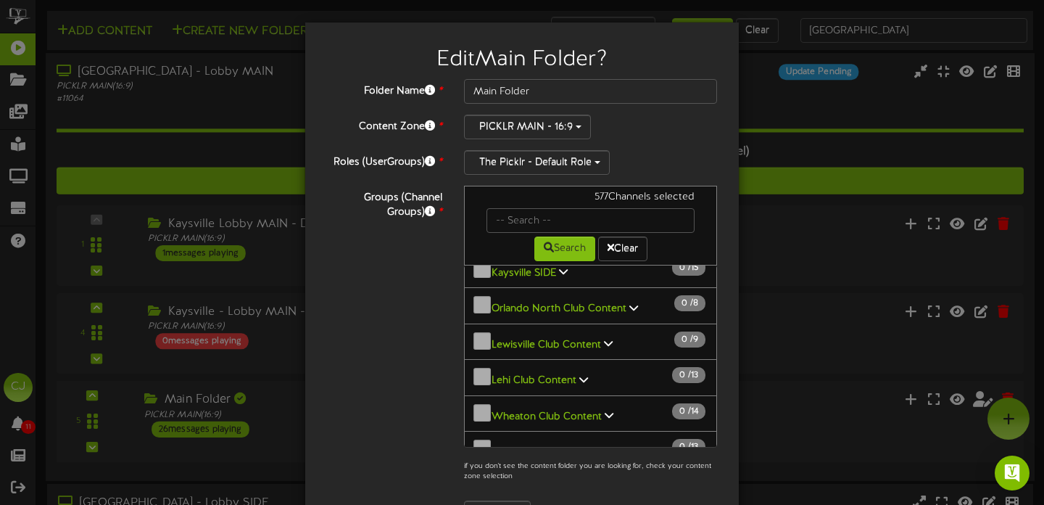
scroll to position [3235, 0]
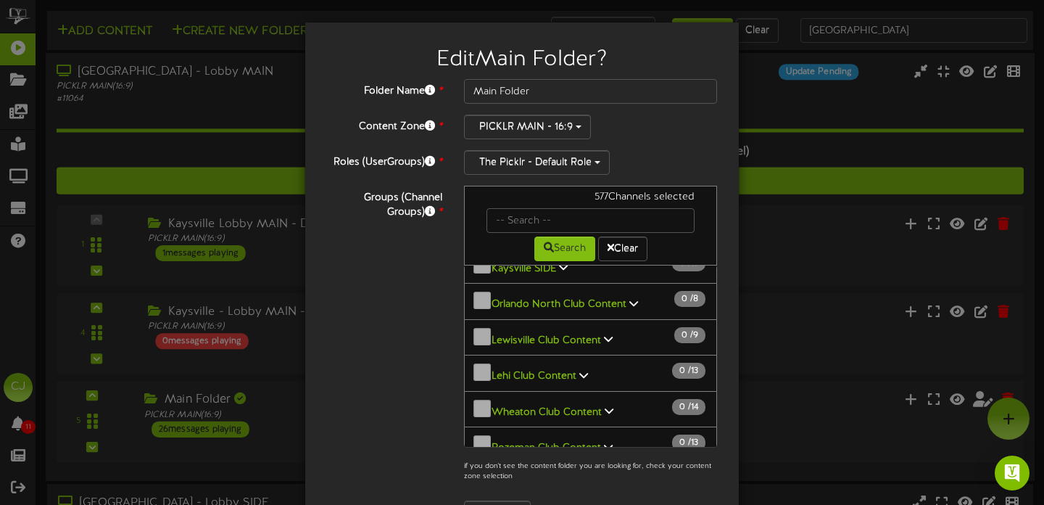
click at [593, 477] on icon at bounding box center [597, 482] width 9 height 10
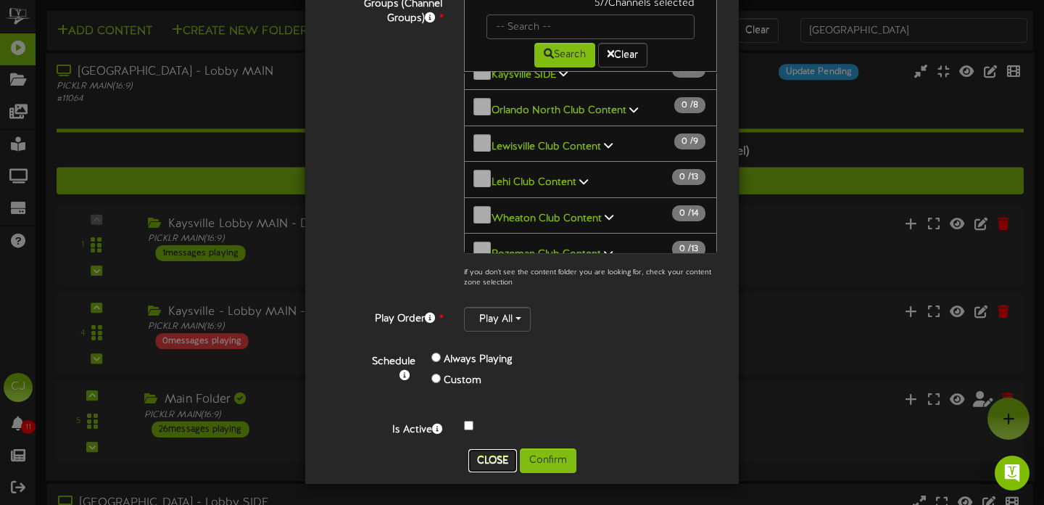
click at [497, 460] on button "Close" at bounding box center [492, 460] width 49 height 23
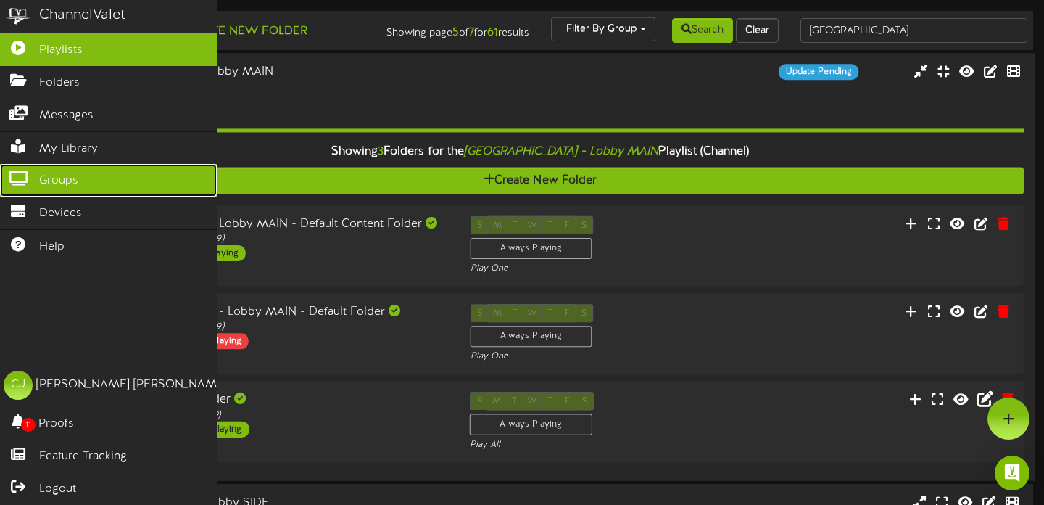
click at [46, 177] on span "Groups" at bounding box center [58, 181] width 39 height 17
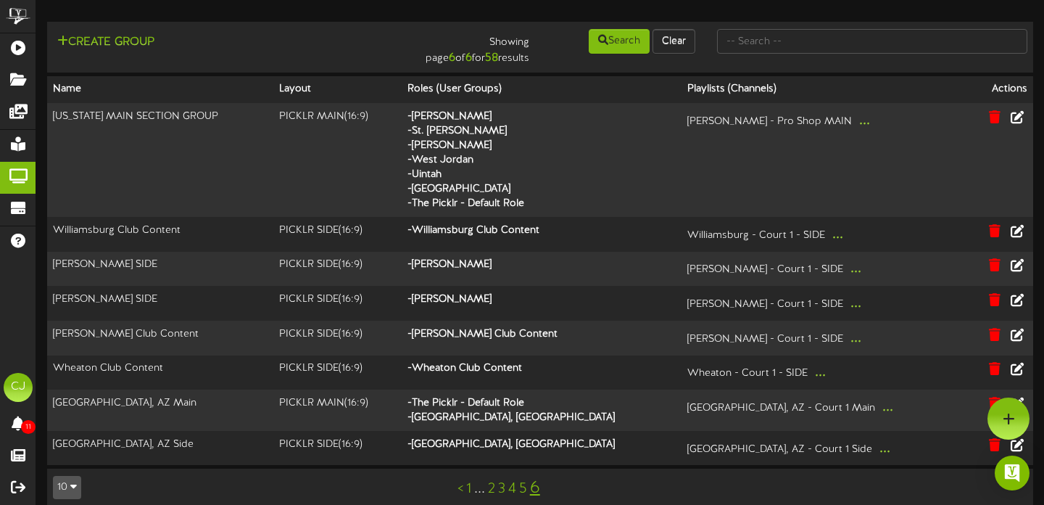
click at [471, 487] on div "< 1 ... 2 3 4 5 6" at bounding box center [498, 488] width 249 height 28
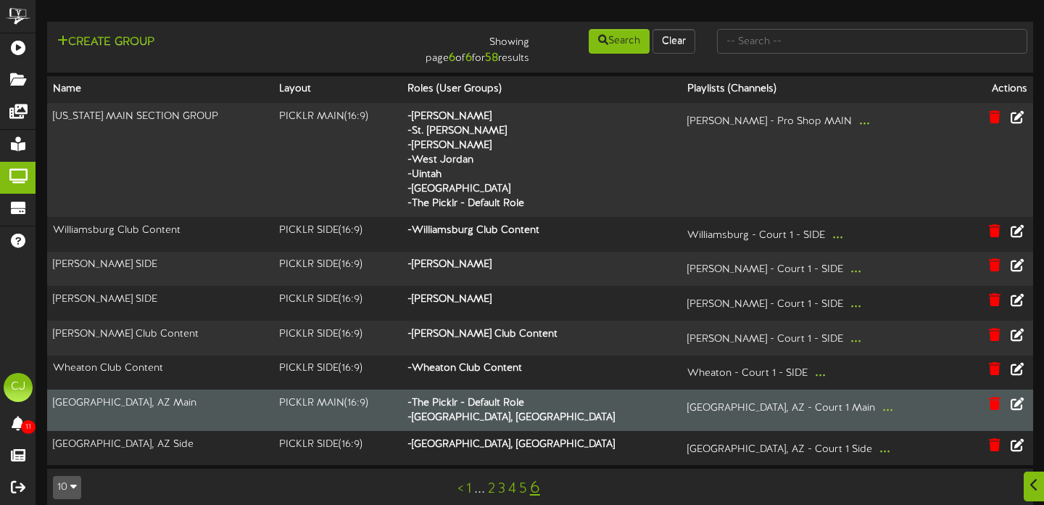
scroll to position [17, 0]
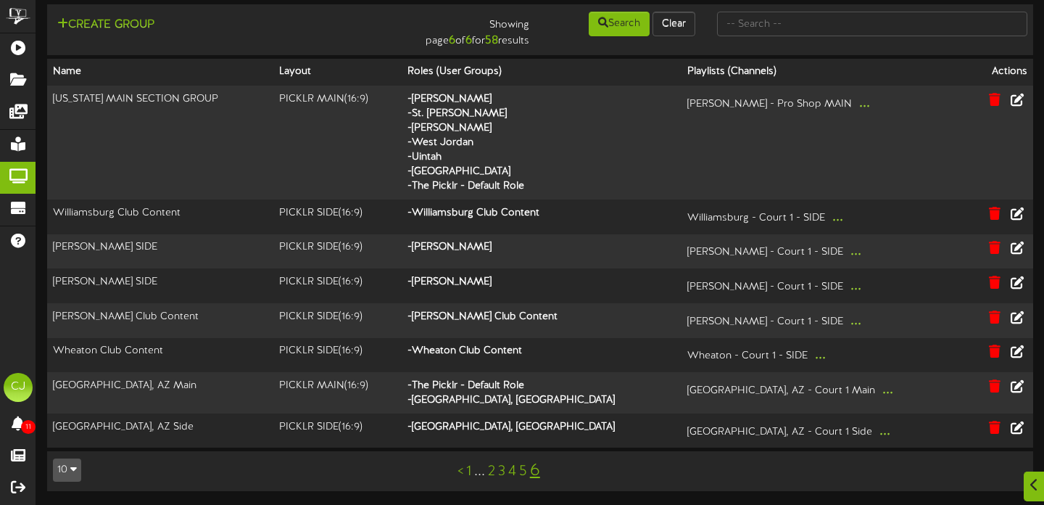
click at [503, 469] on link "3" at bounding box center [501, 471] width 7 height 16
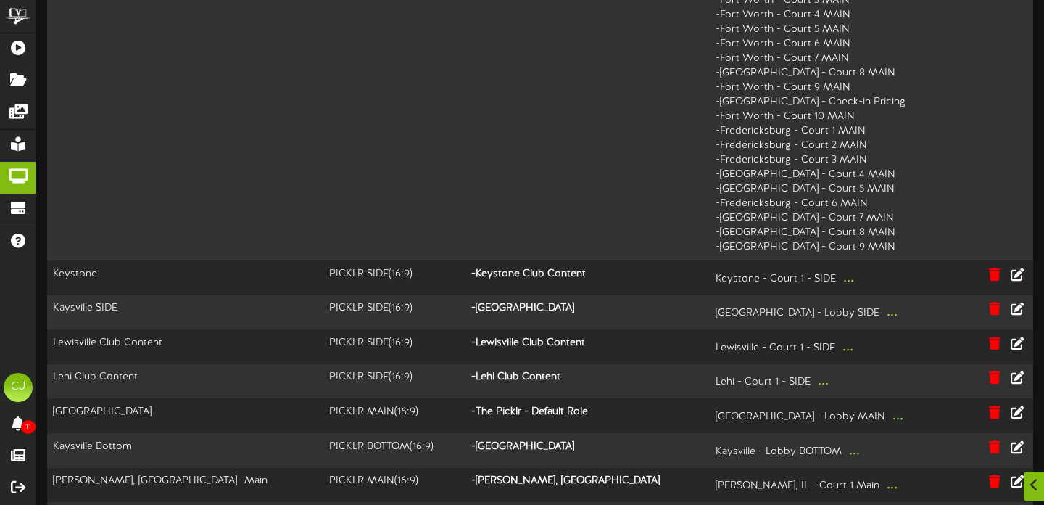
scroll to position [794, 0]
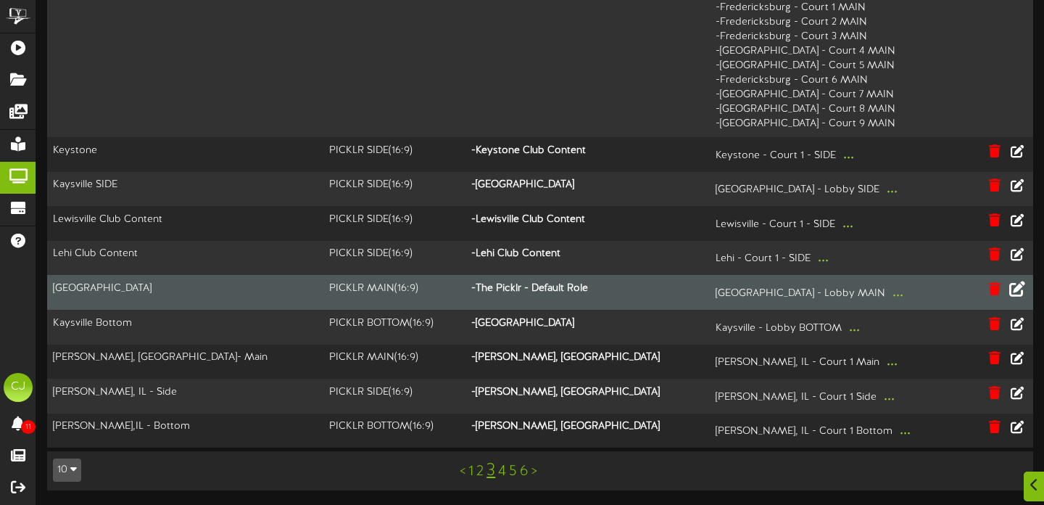
click at [1022, 291] on icon at bounding box center [1017, 289] width 16 height 16
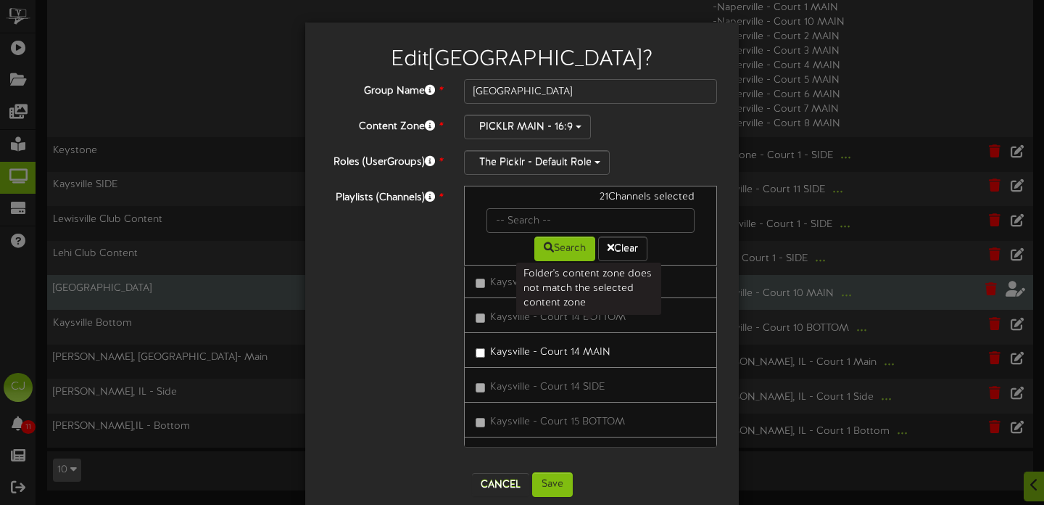
scroll to position [25035, 0]
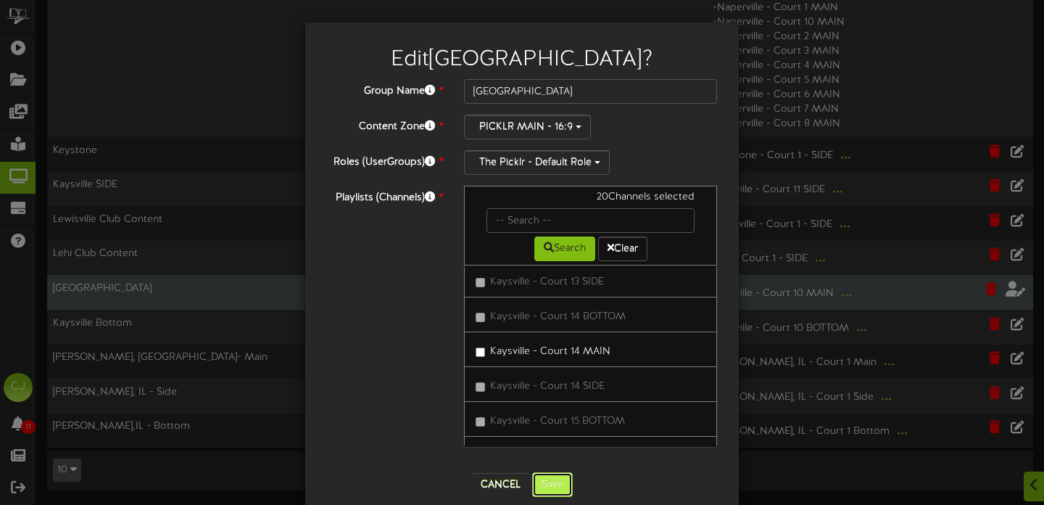
click at [545, 492] on button "Save" at bounding box center [552, 484] width 41 height 25
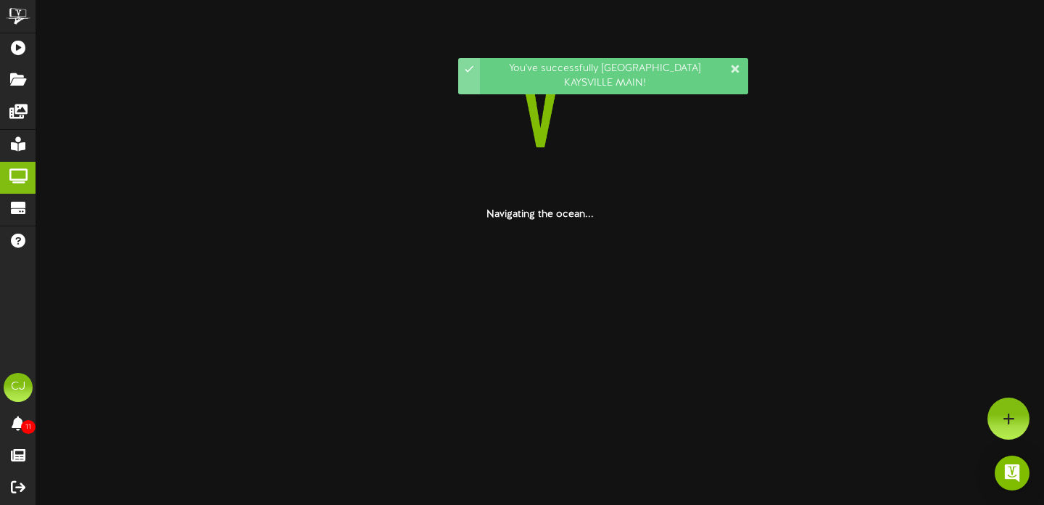
scroll to position [0, 0]
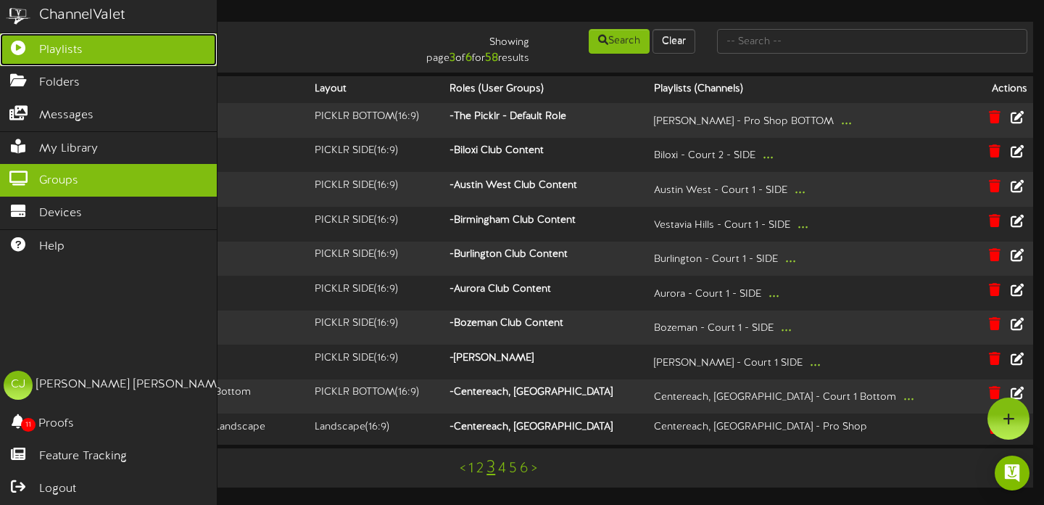
click at [21, 51] on icon at bounding box center [18, 46] width 36 height 11
